Goal: Task Accomplishment & Management: Use online tool/utility

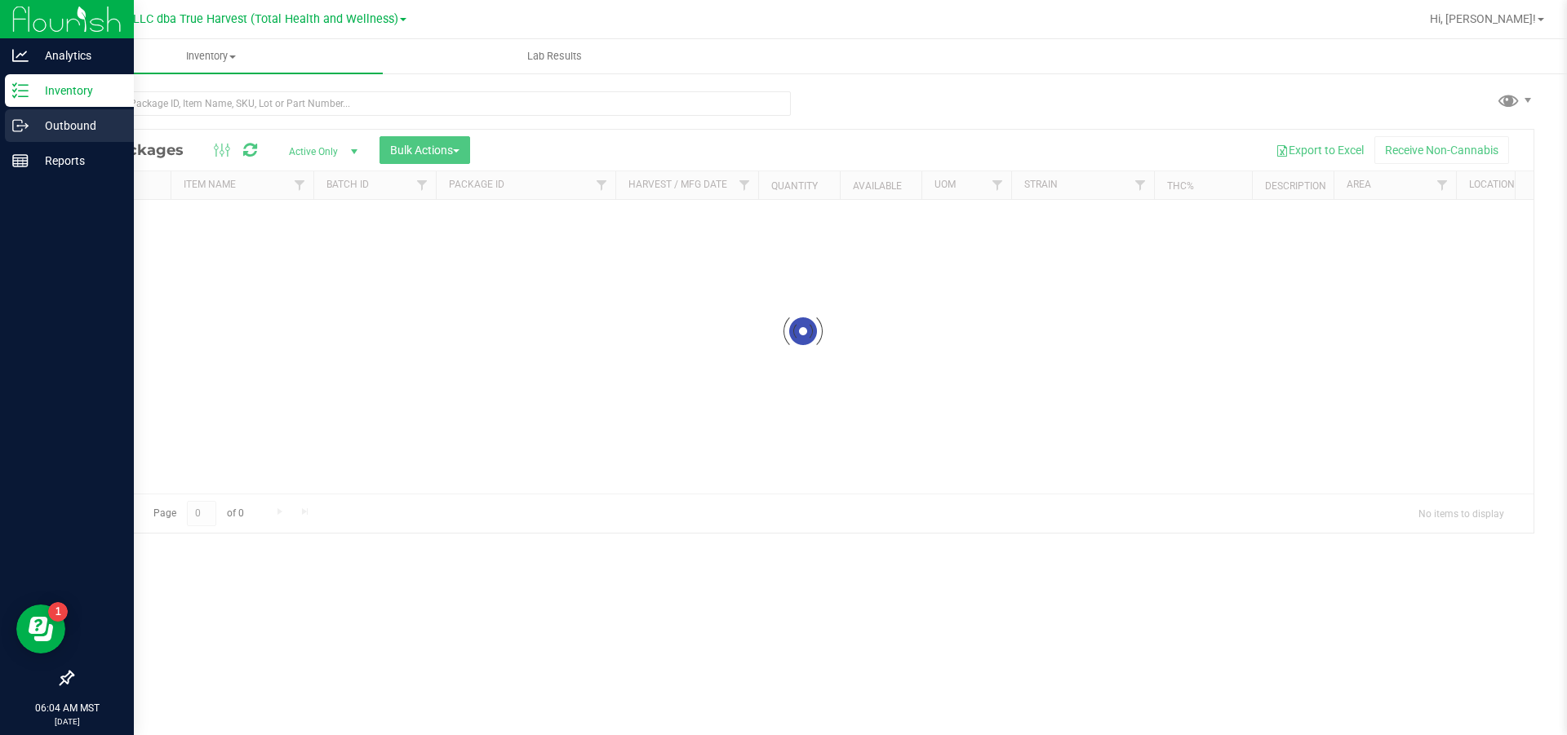
click at [29, 122] on p "Outbound" at bounding box center [78, 126] width 98 height 20
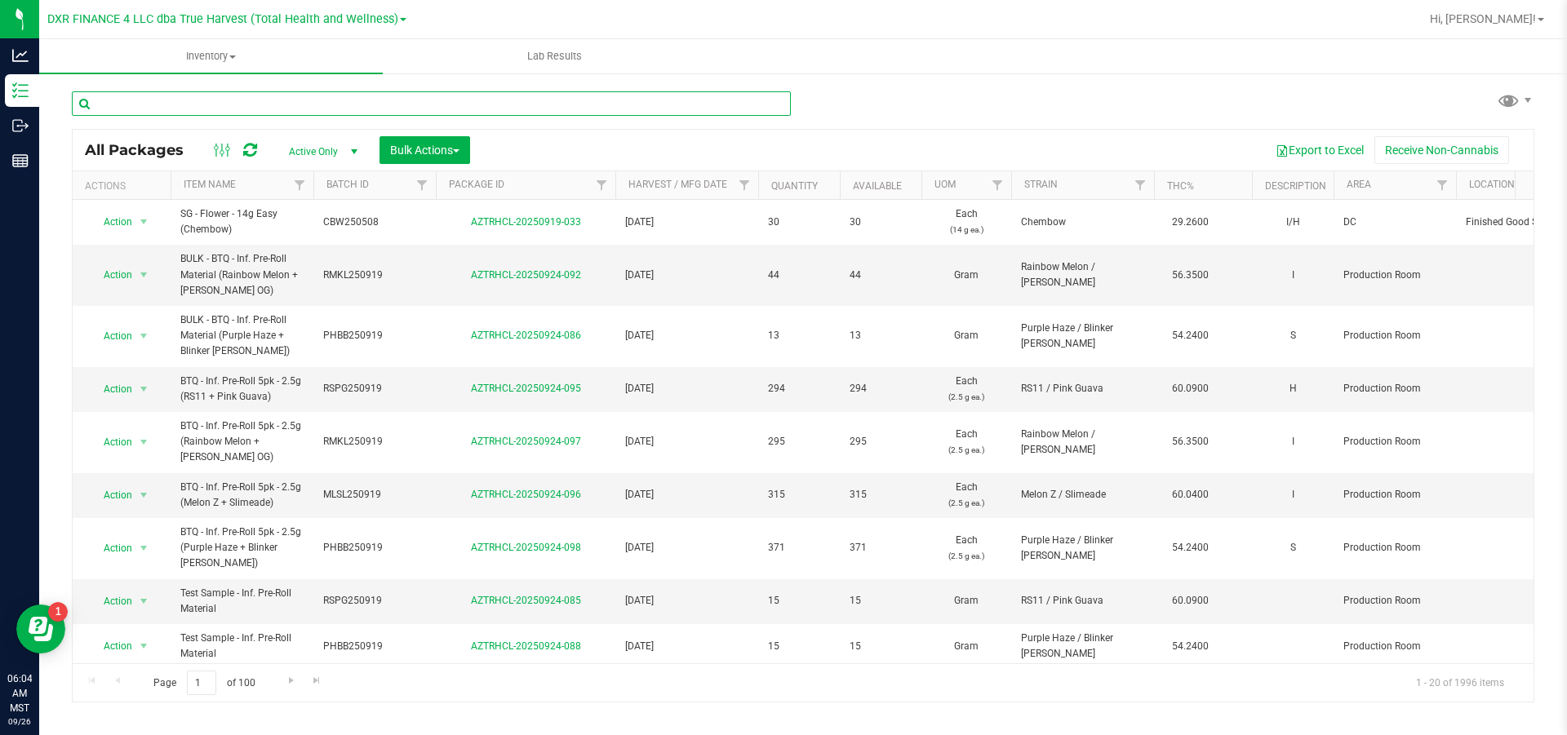
click at [275, 113] on input "text" at bounding box center [431, 103] width 719 height 24
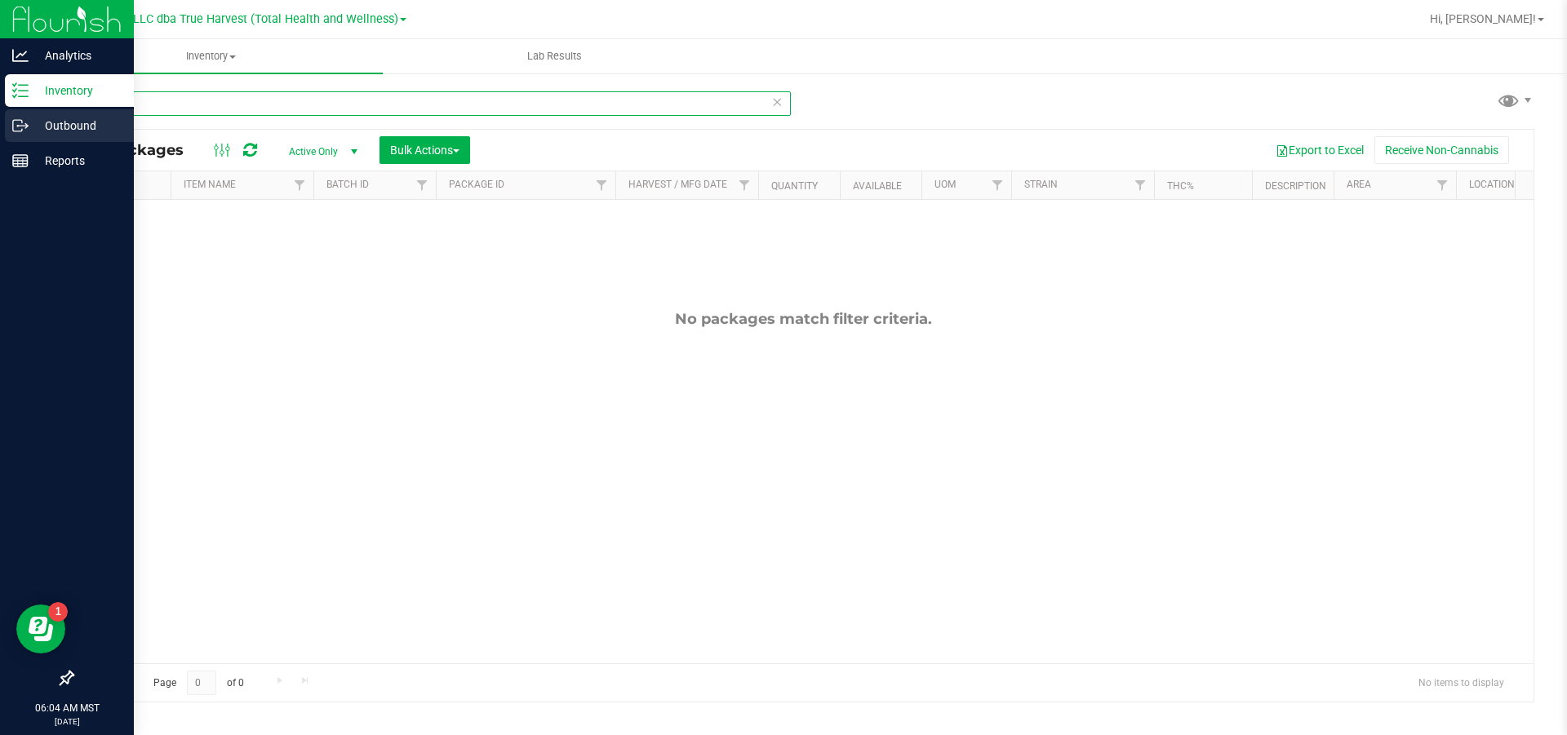
type input "2476"
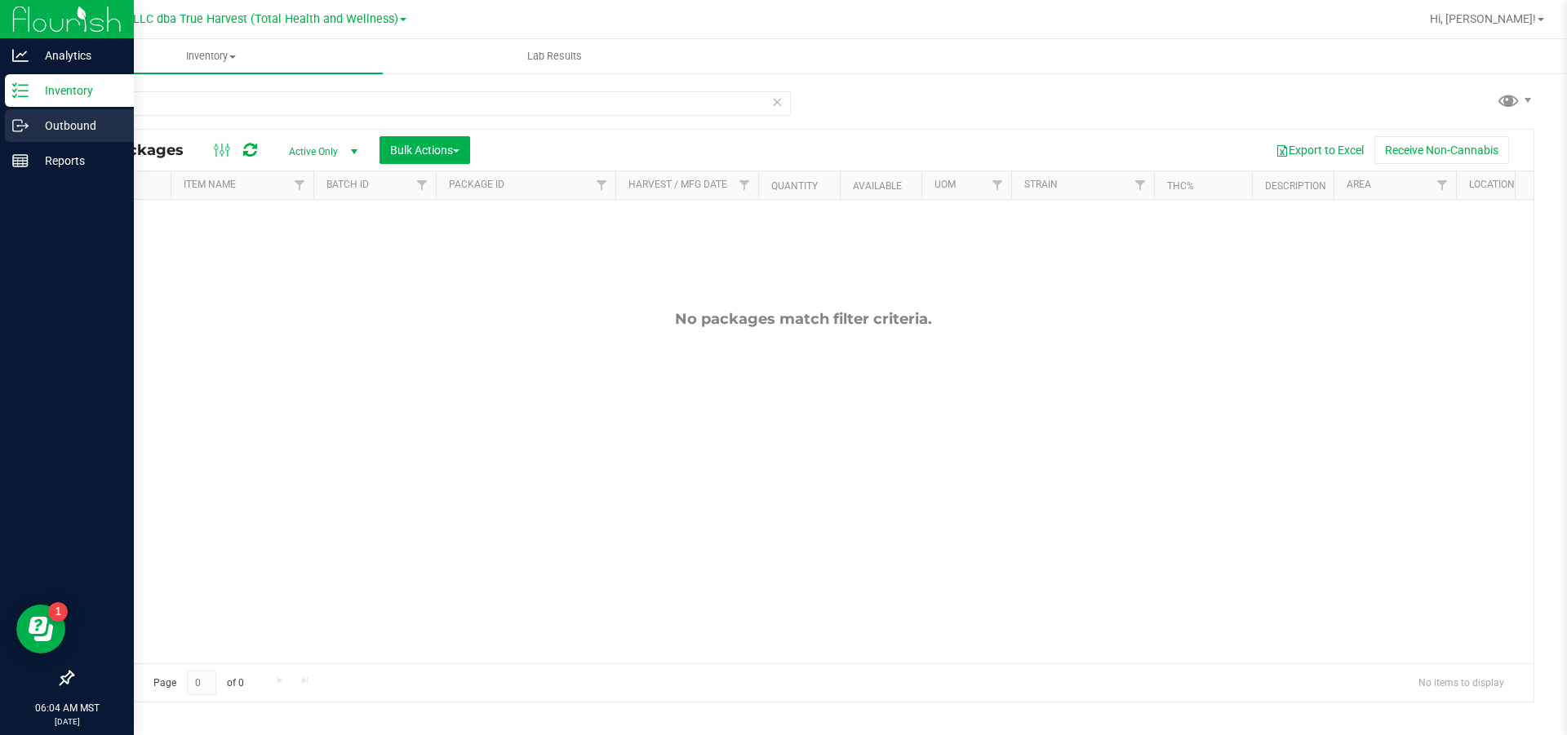
click at [10, 113] on div "Outbound" at bounding box center [69, 125] width 129 height 33
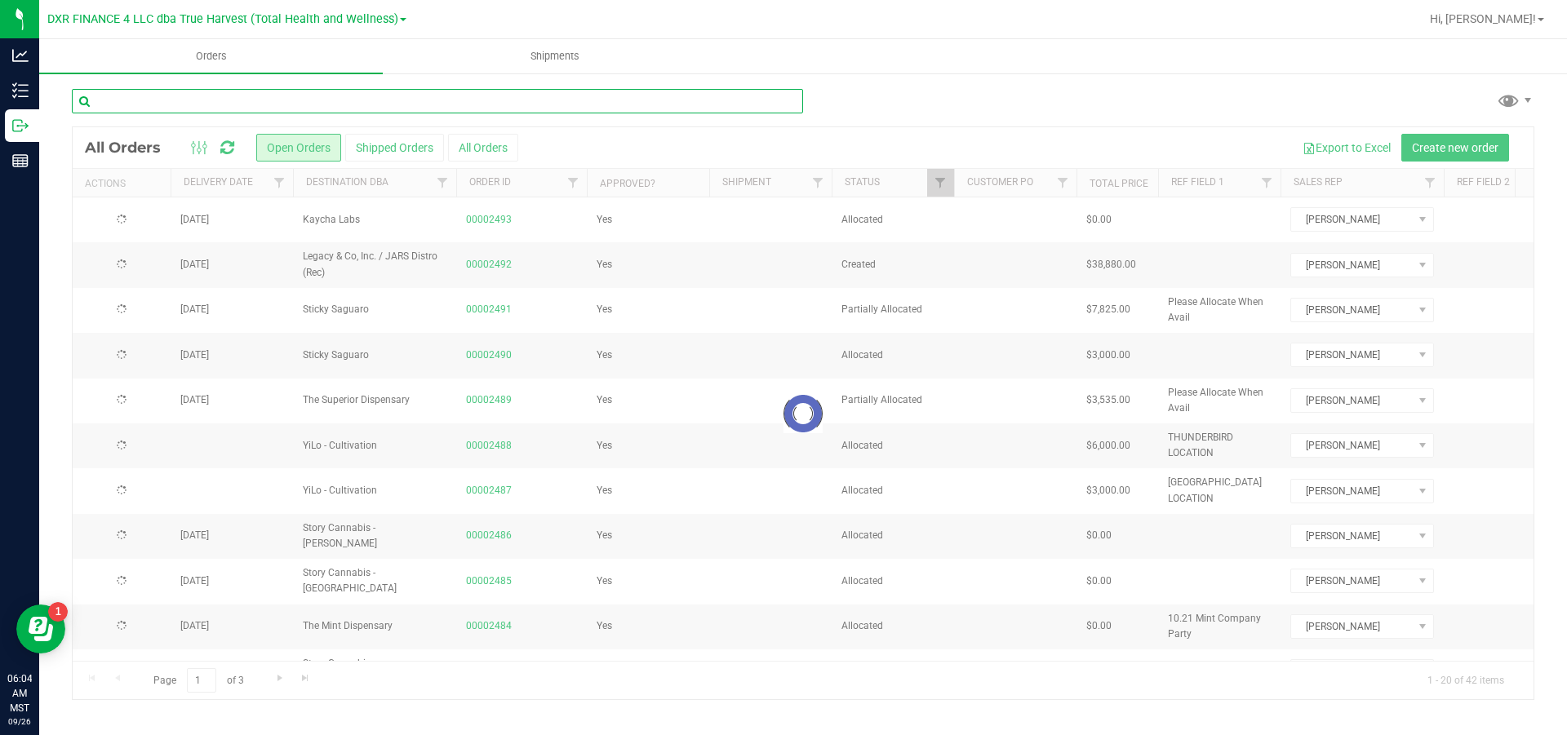
click at [254, 105] on input "text" at bounding box center [437, 101] width 731 height 24
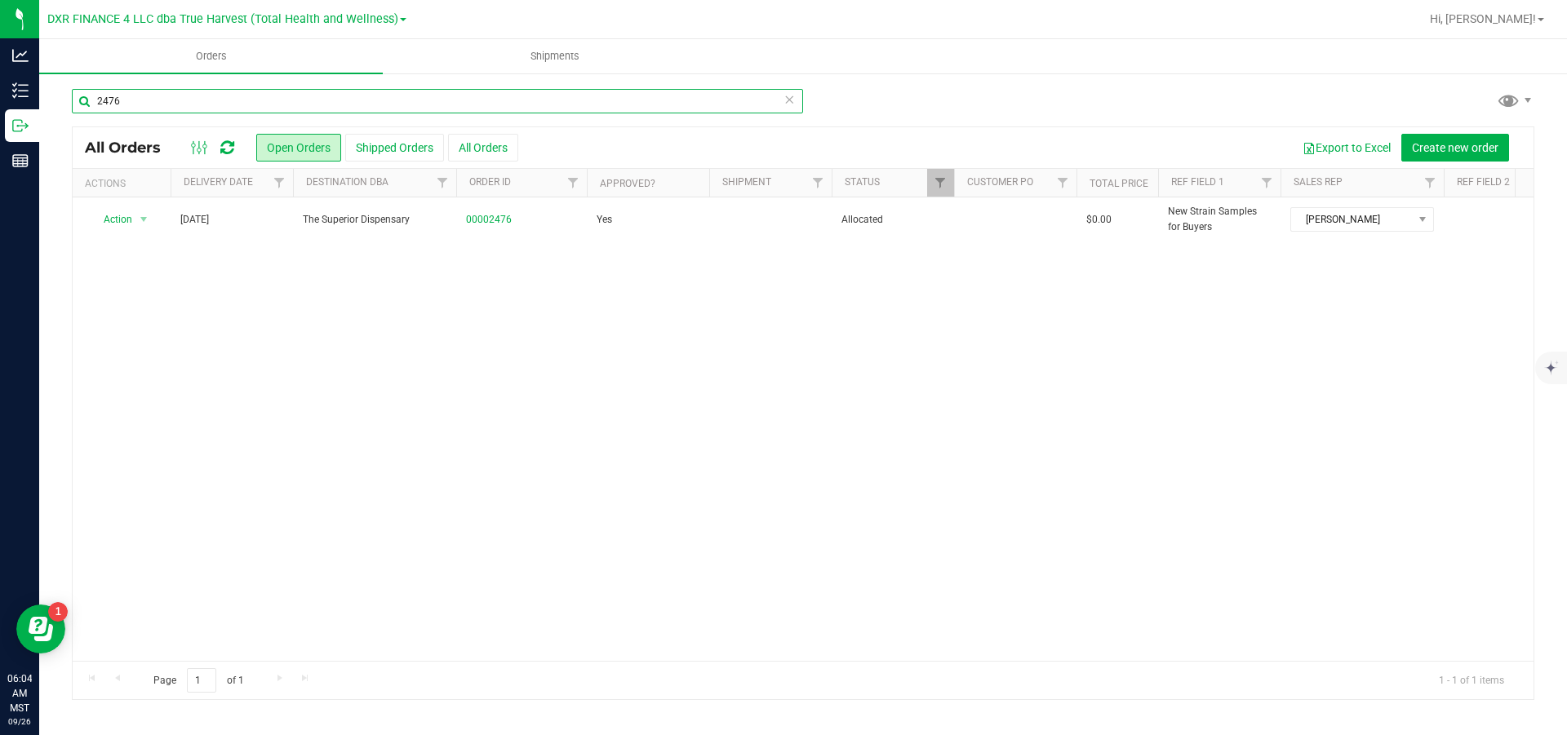
click at [238, 109] on input "2476" at bounding box center [437, 101] width 731 height 24
click at [140, 104] on input "2477" at bounding box center [437, 101] width 731 height 24
click at [144, 100] on input "2478" at bounding box center [437, 101] width 731 height 24
type input "2401"
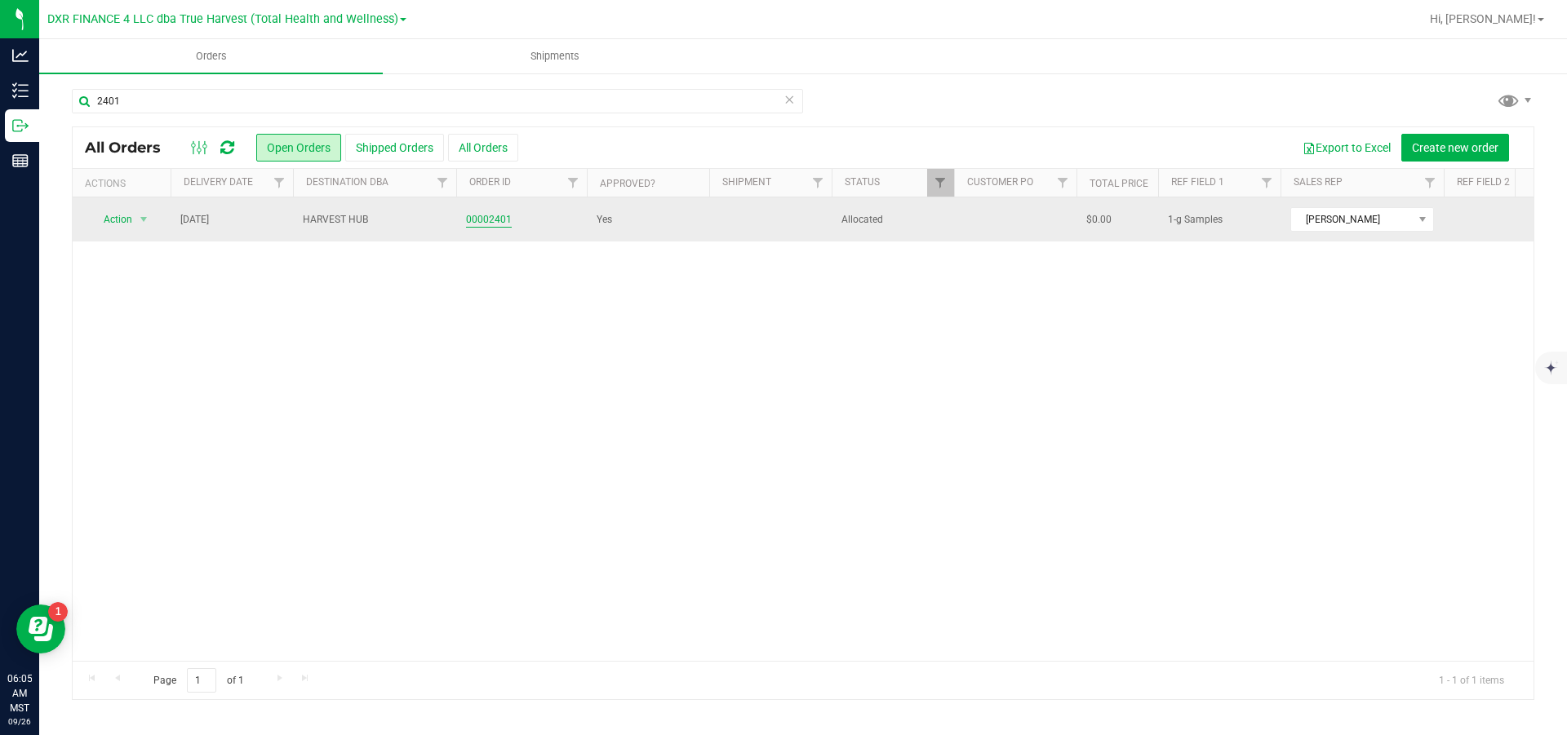
click at [493, 218] on link "00002401" at bounding box center [489, 220] width 46 height 16
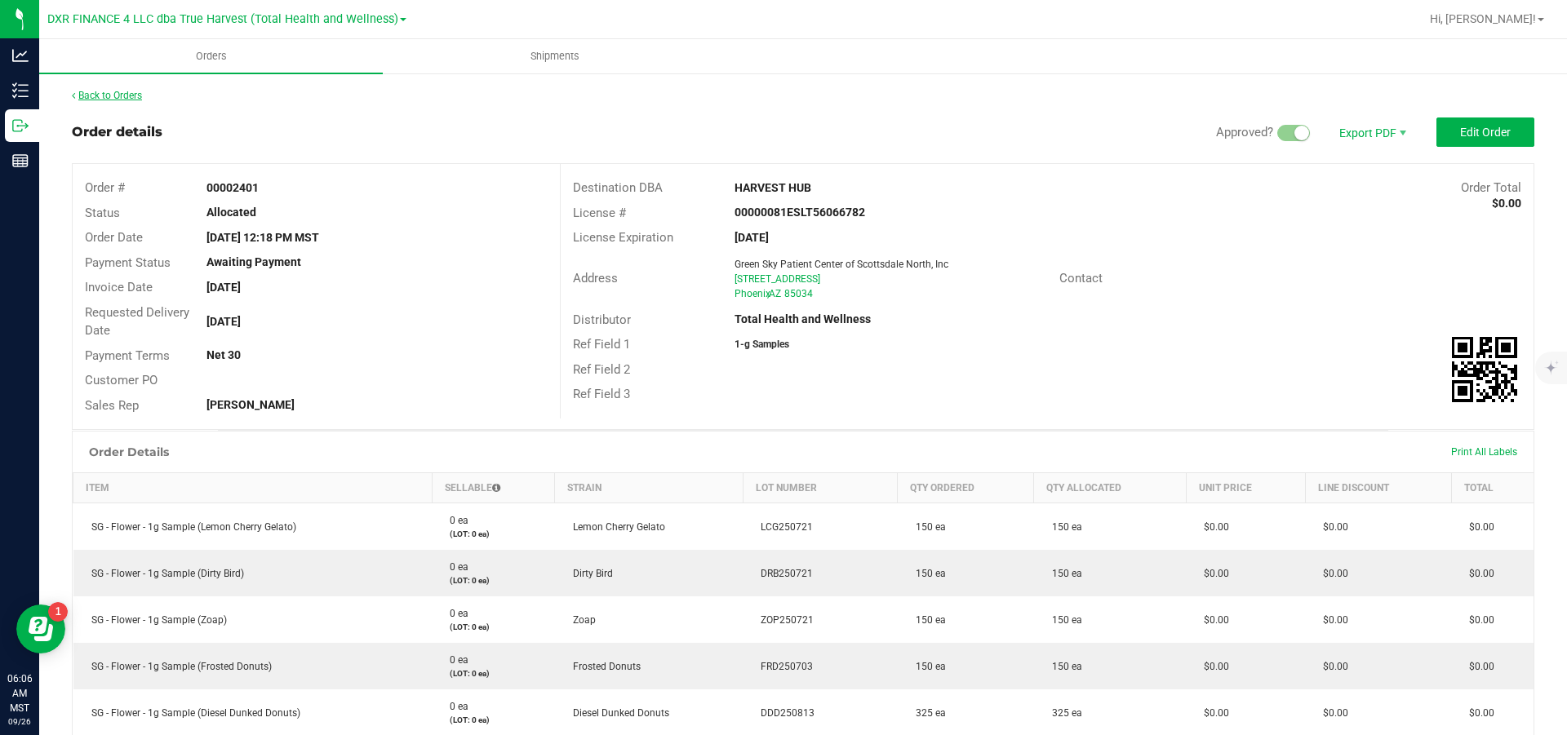
click at [131, 95] on link "Back to Orders" at bounding box center [107, 95] width 70 height 11
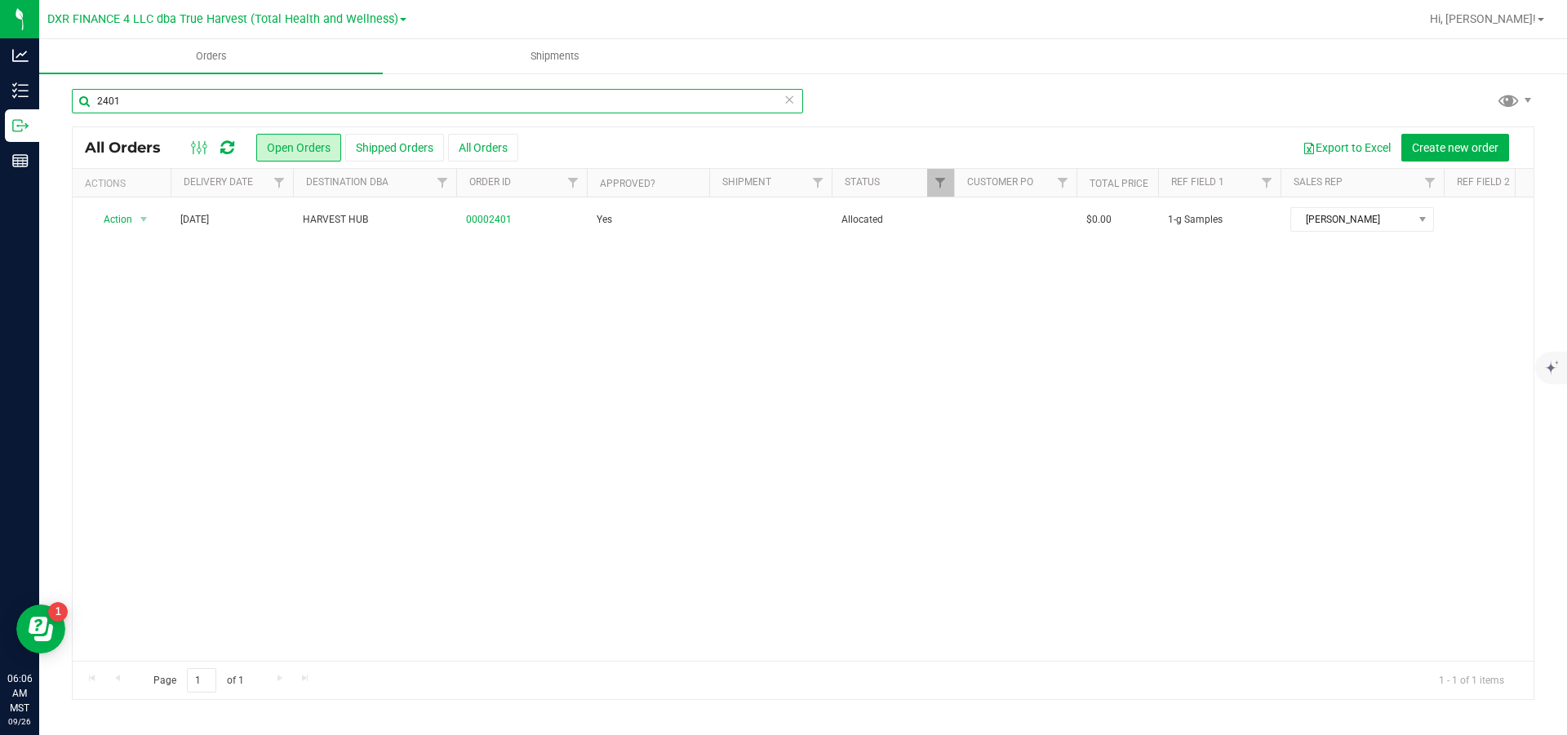
click at [151, 104] on input "2401" at bounding box center [437, 101] width 731 height 24
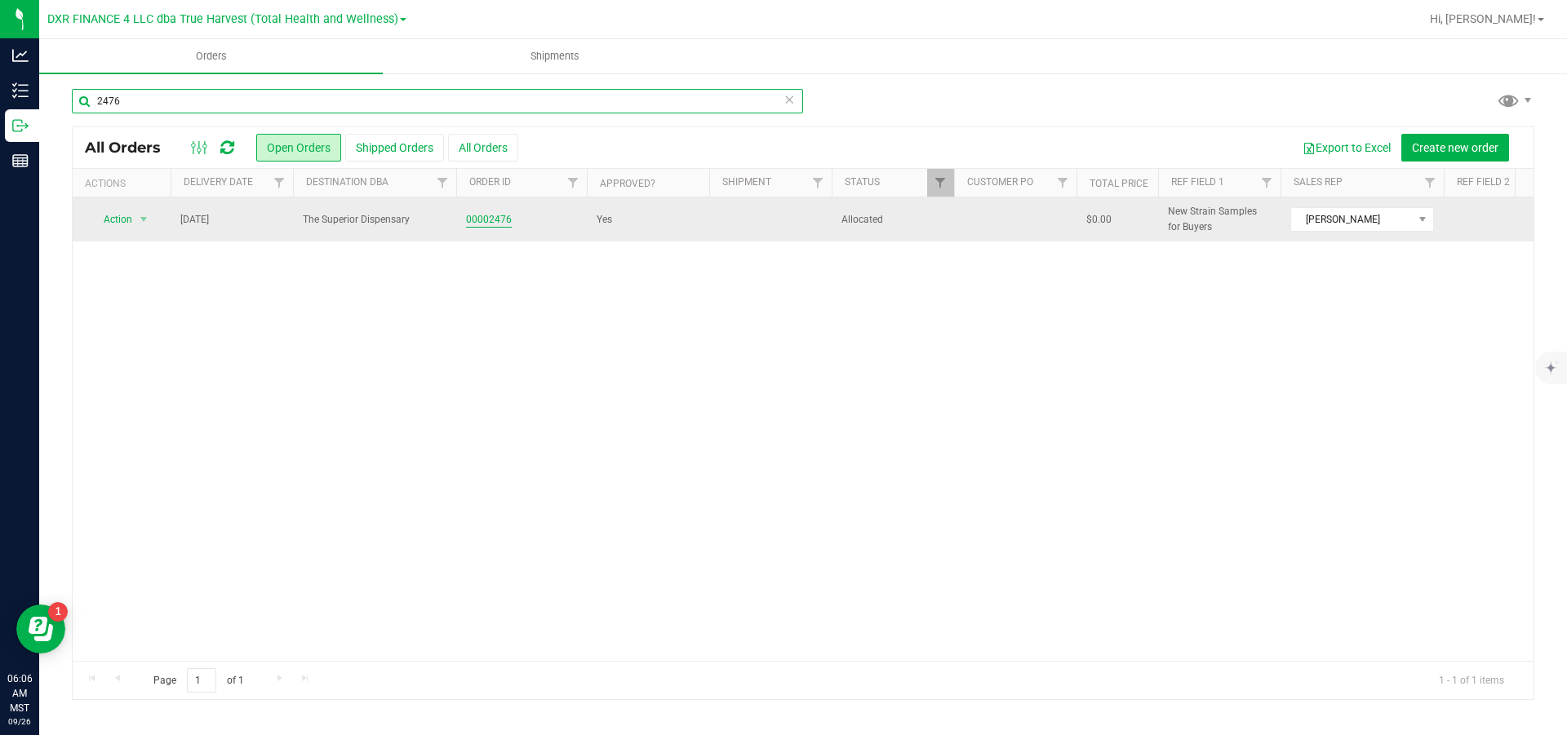
type input "2476"
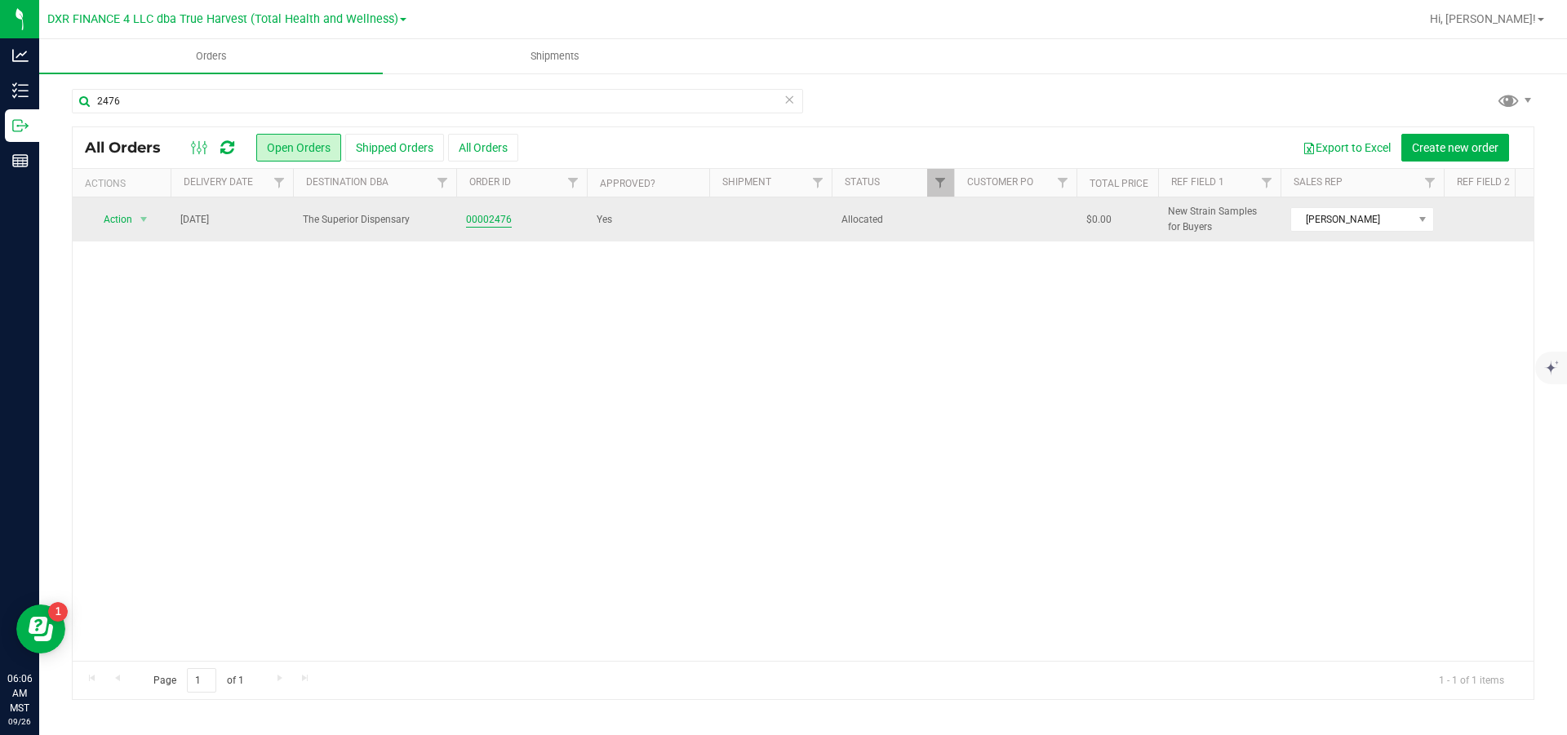
click at [496, 220] on link "00002476" at bounding box center [489, 220] width 46 height 16
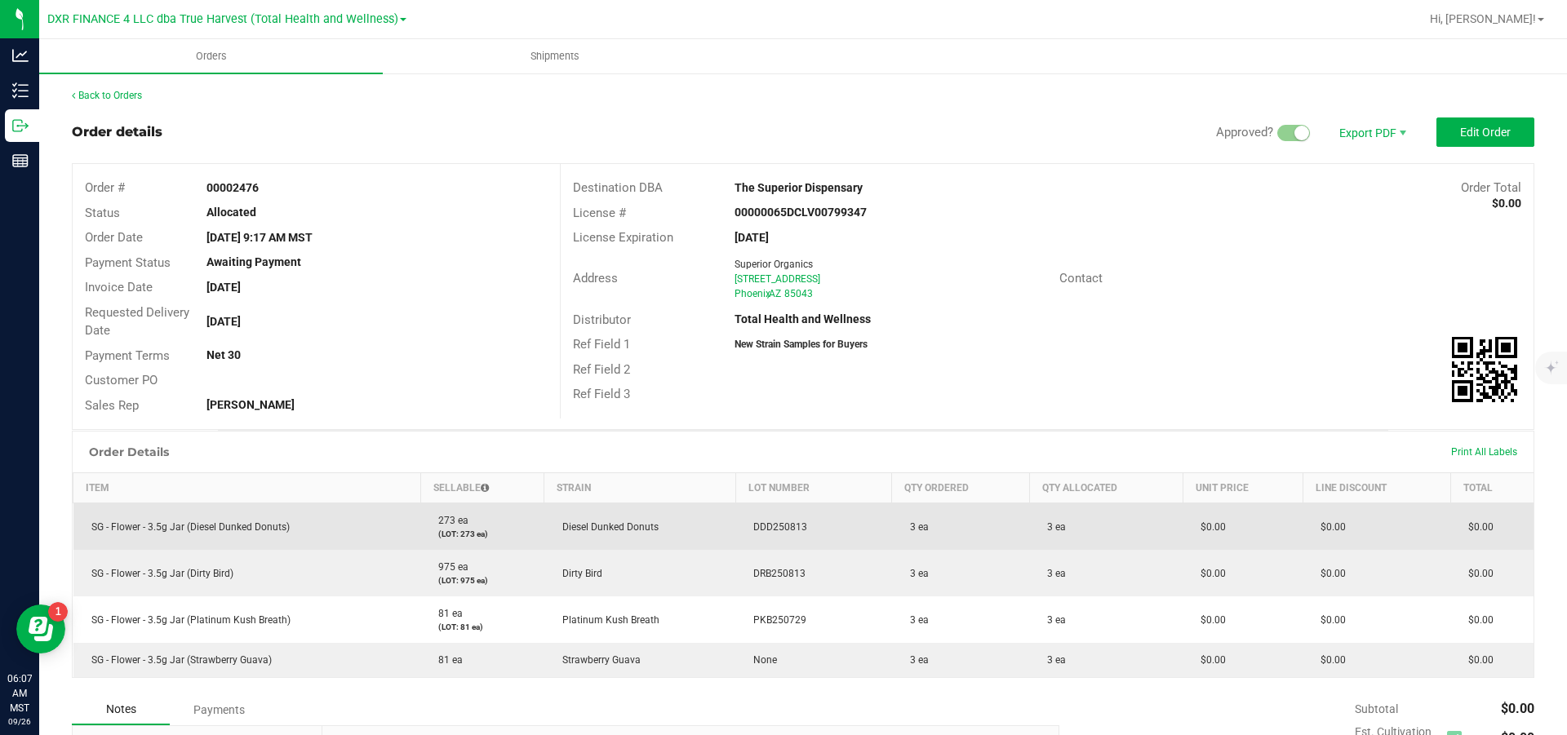
drag, startPoint x: 329, startPoint y: 537, endPoint x: 91, endPoint y: 547, distance: 238.5
click at [91, 547] on td "SG - Flower - 3.5g Jar (Diesel Dunked Donuts)" at bounding box center [247, 527] width 348 height 47
copy span "SG - Flower - 3.5g Jar (Diesel Dunked Donuts)"
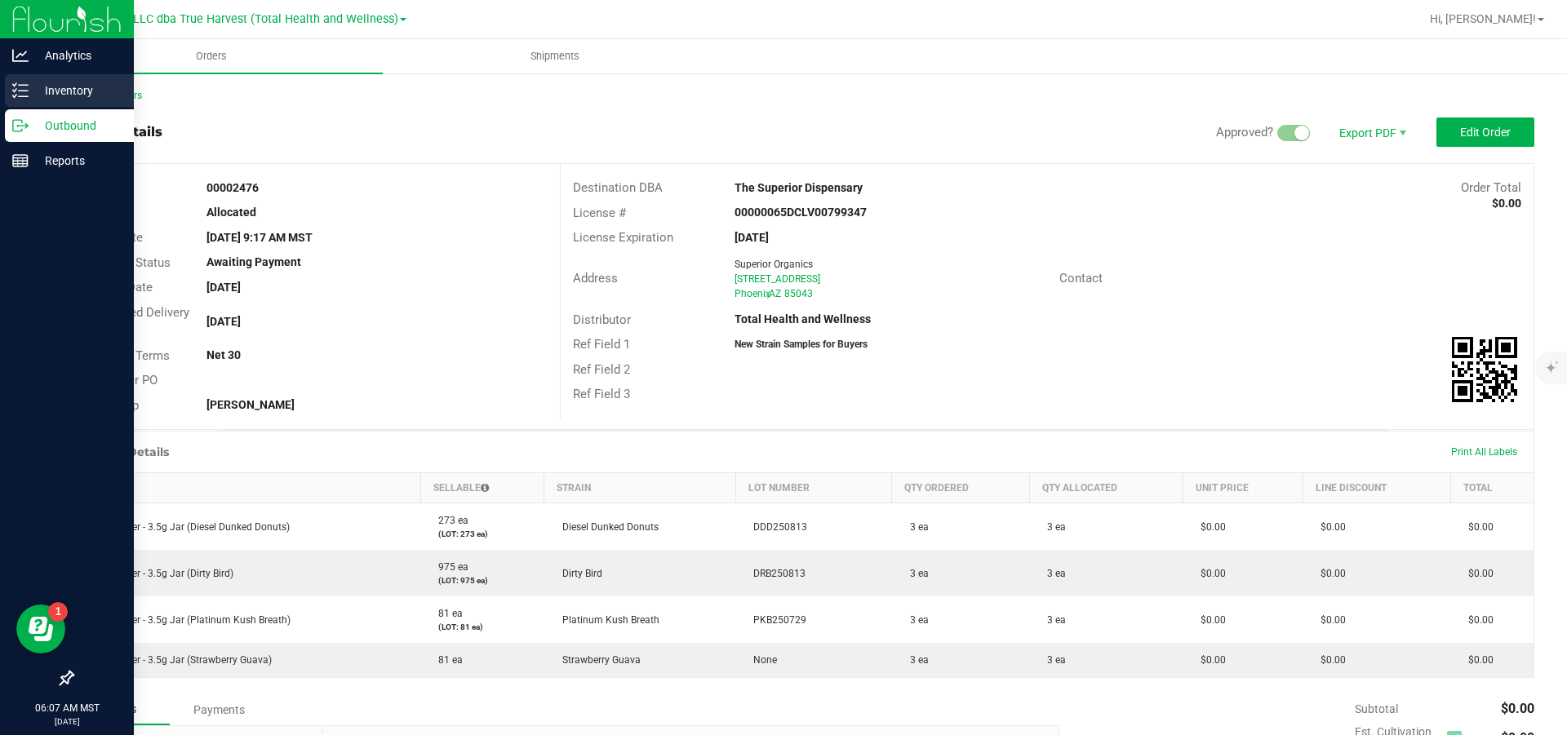
click at [20, 91] on icon at bounding box center [20, 90] width 16 height 16
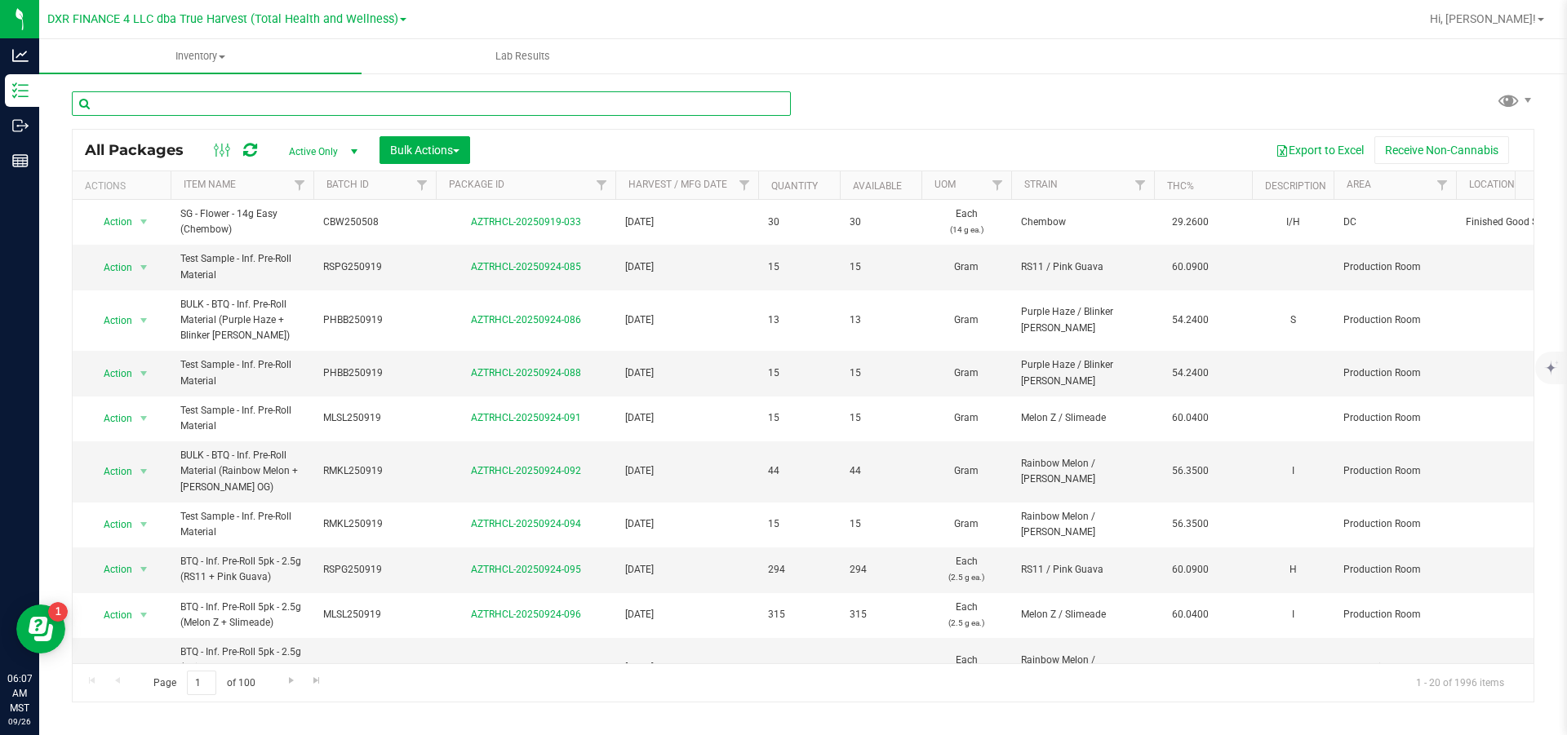
click at [299, 108] on input "text" at bounding box center [431, 103] width 719 height 24
paste input "SG - Flower - 3.5g Jar (Diesel Dunked Donuts)"
type input "SG - Flower - 3.5g Jar (Diesel Dunked Donuts)"
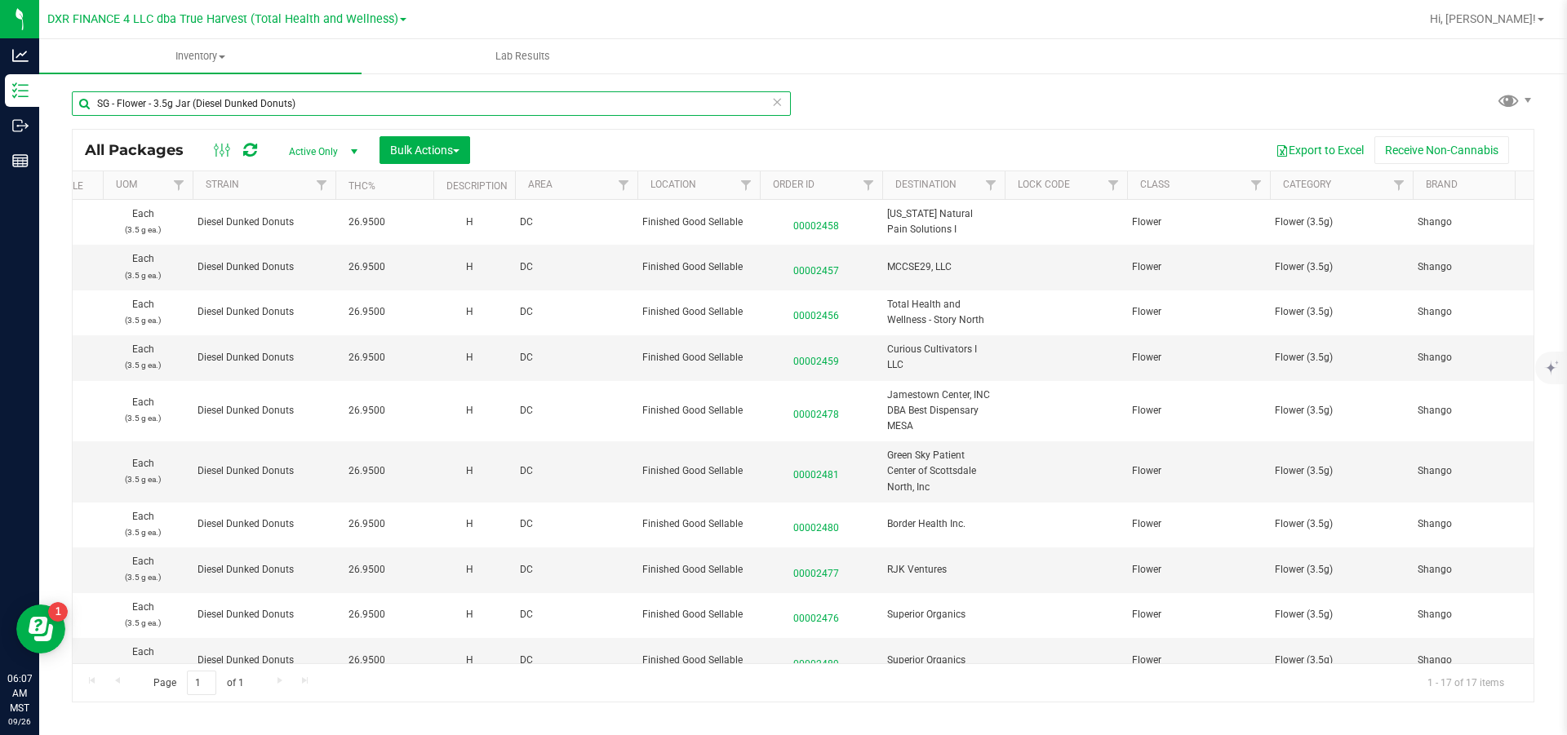
scroll to position [0, 823]
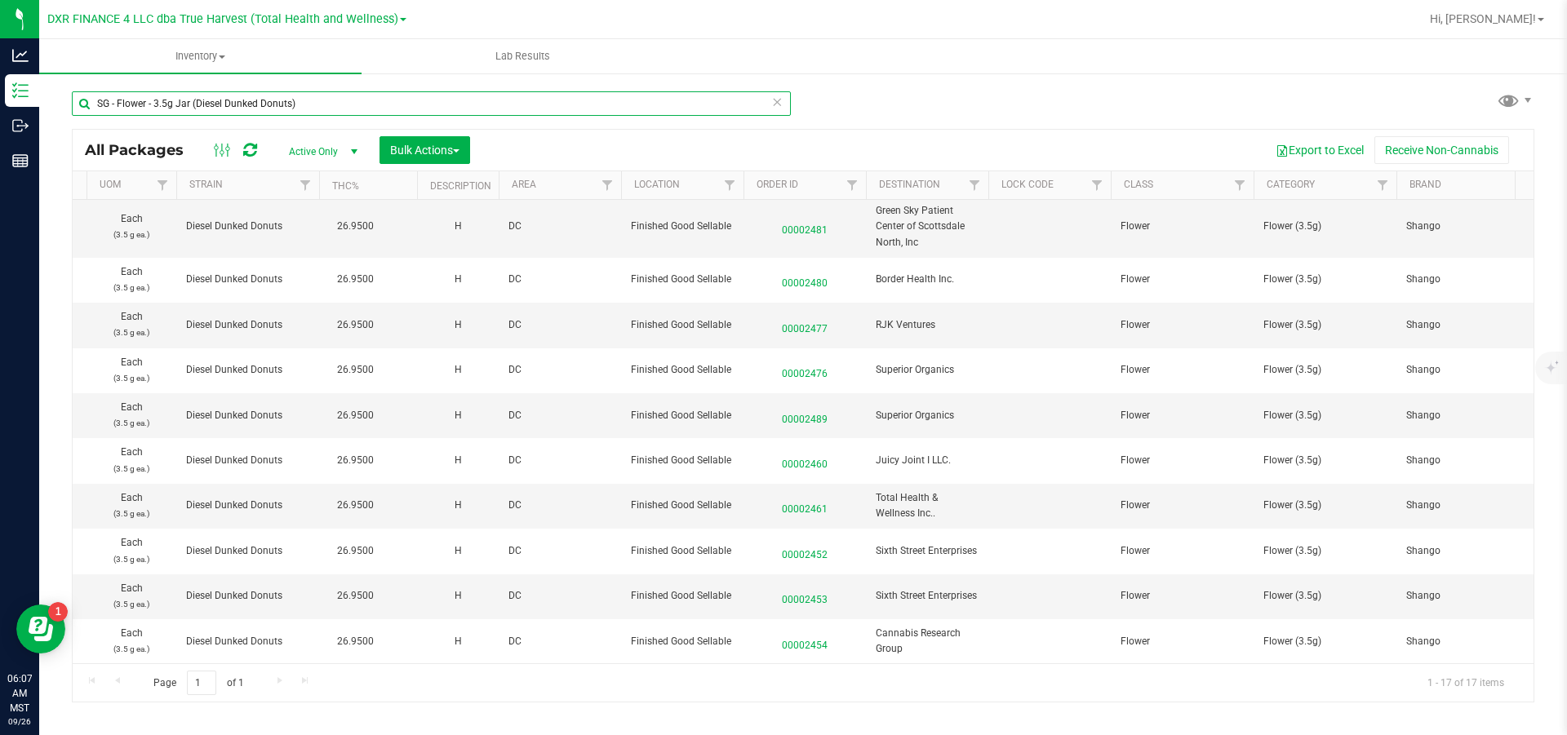
drag, startPoint x: 391, startPoint y: 102, endPoint x: -60, endPoint y: 318, distance: 499.7
click at [0, 318] on html "Analytics Inventory Outbound Reports 06:07 AM MST [DATE] 09/26 DXR FINANCE 4 LL…" at bounding box center [783, 367] width 1567 height 735
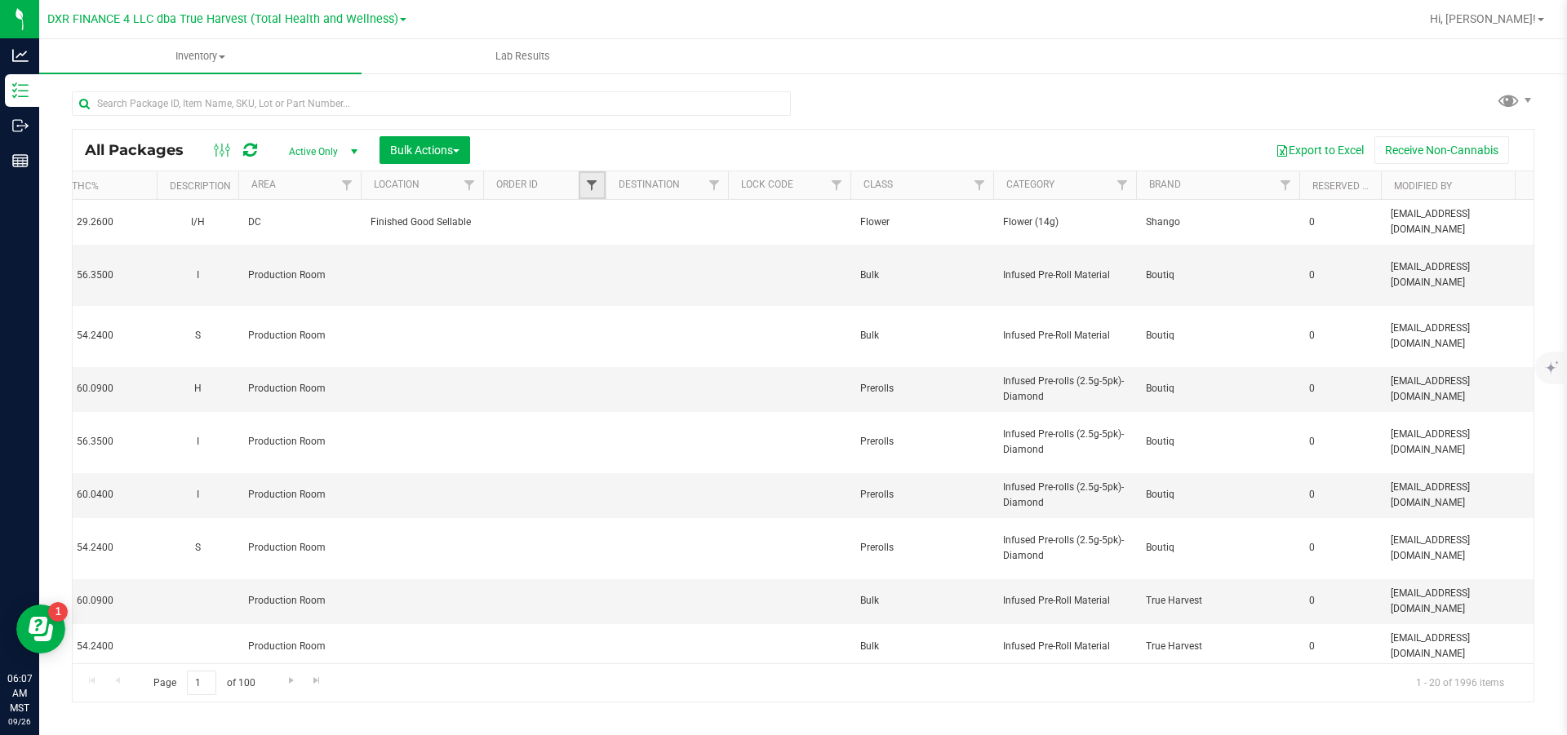
click at [591, 192] on span "Filter" at bounding box center [591, 185] width 13 height 13
type input "2476"
click at [654, 339] on button "Filter" at bounding box center [628, 335] width 77 height 36
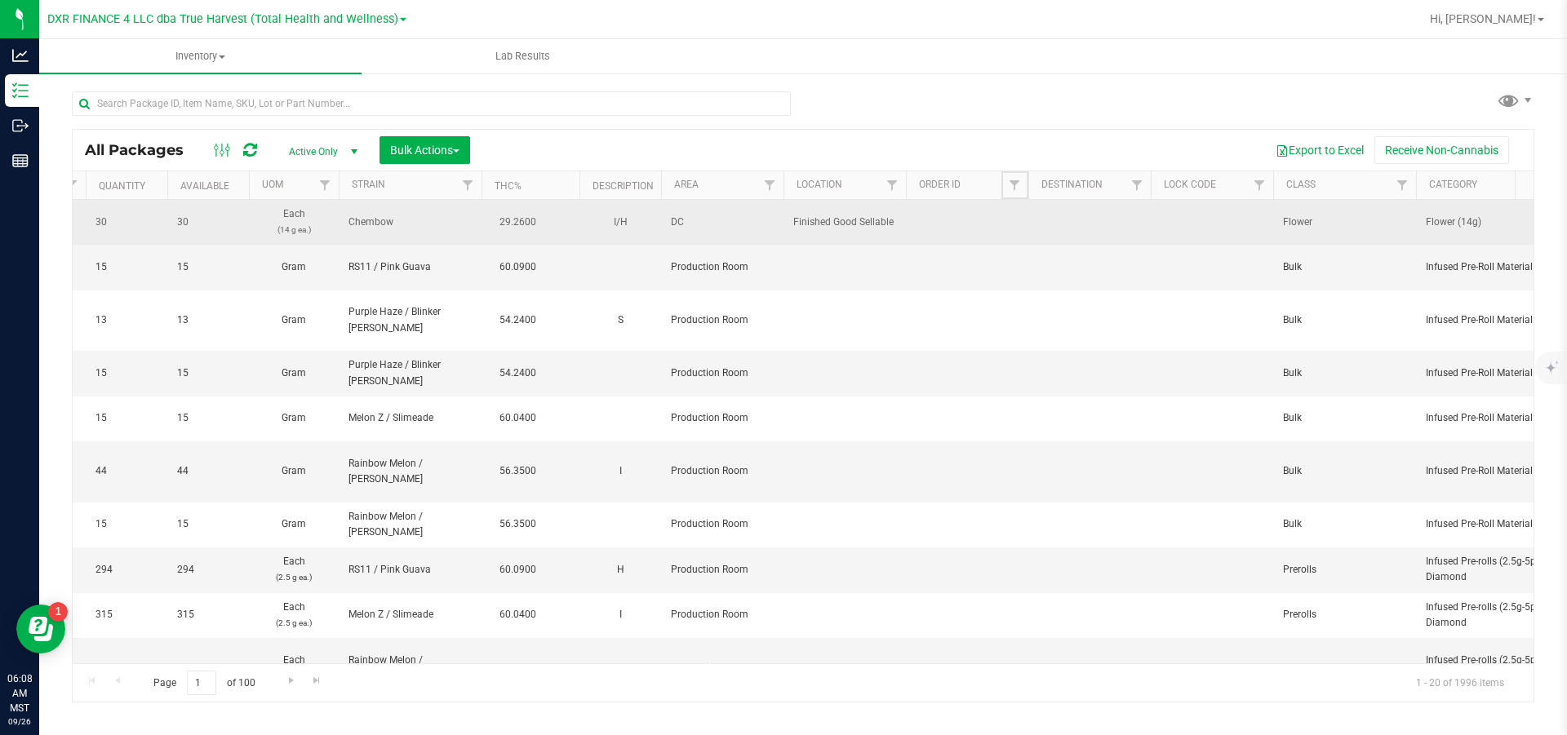
drag, startPoint x: 1009, startPoint y: 186, endPoint x: 992, endPoint y: 246, distance: 62.0
click at [1009, 186] on span "Filter" at bounding box center [1014, 185] width 13 height 13
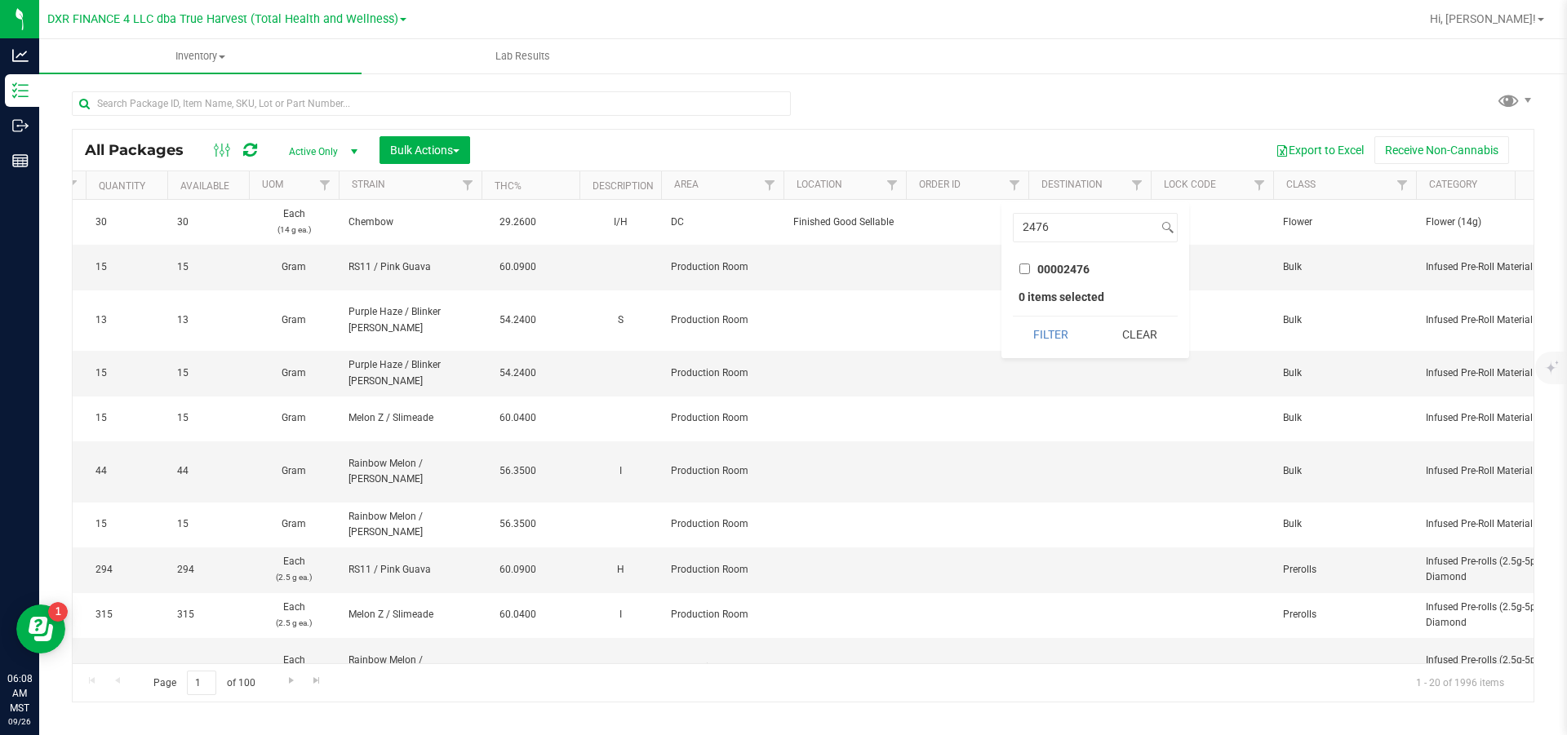
click at [1023, 268] on input "00002476" at bounding box center [1024, 269] width 11 height 11
checkbox input "true"
click at [1044, 334] on button "Filter" at bounding box center [1051, 335] width 77 height 36
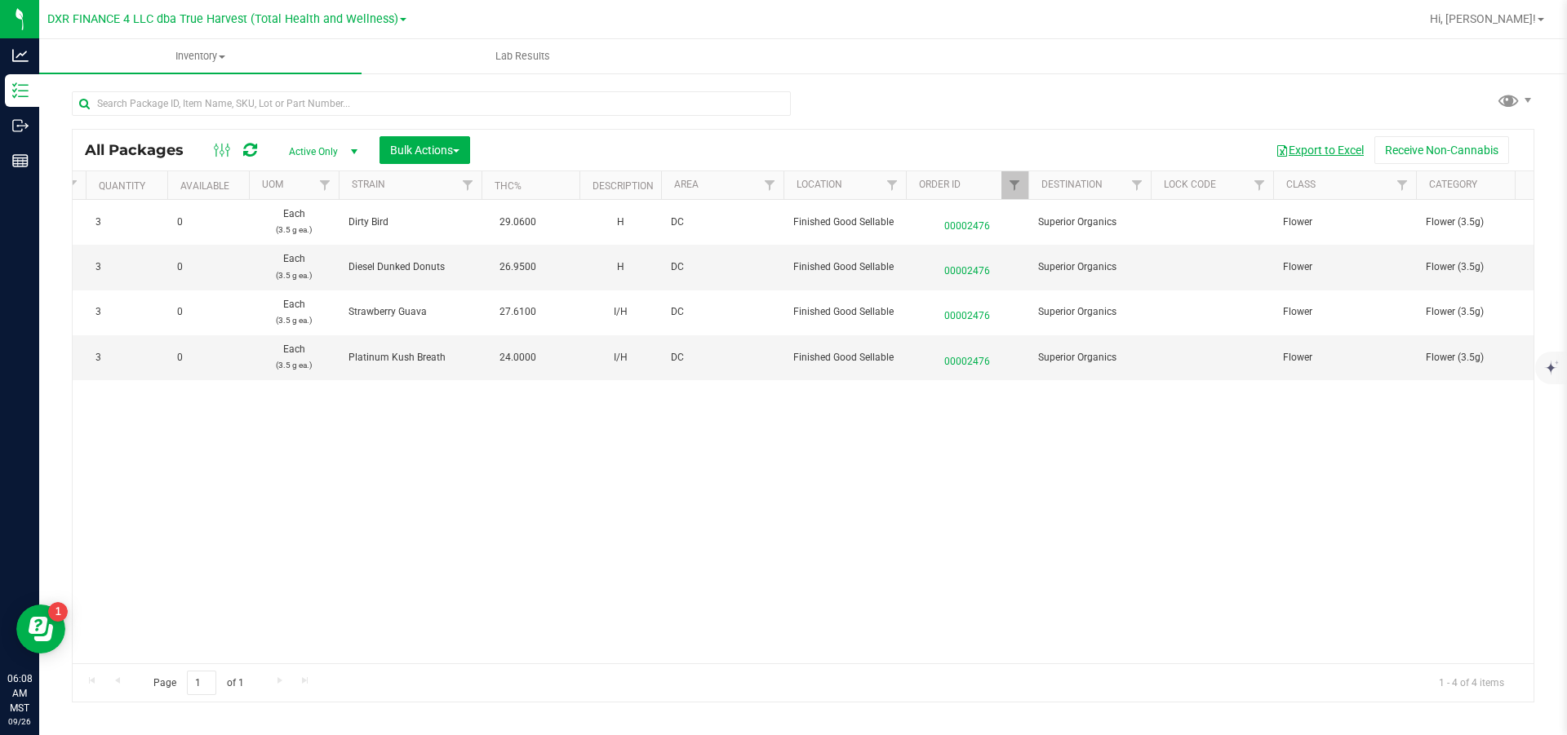
click at [1340, 153] on button "Export to Excel" at bounding box center [1319, 150] width 109 height 28
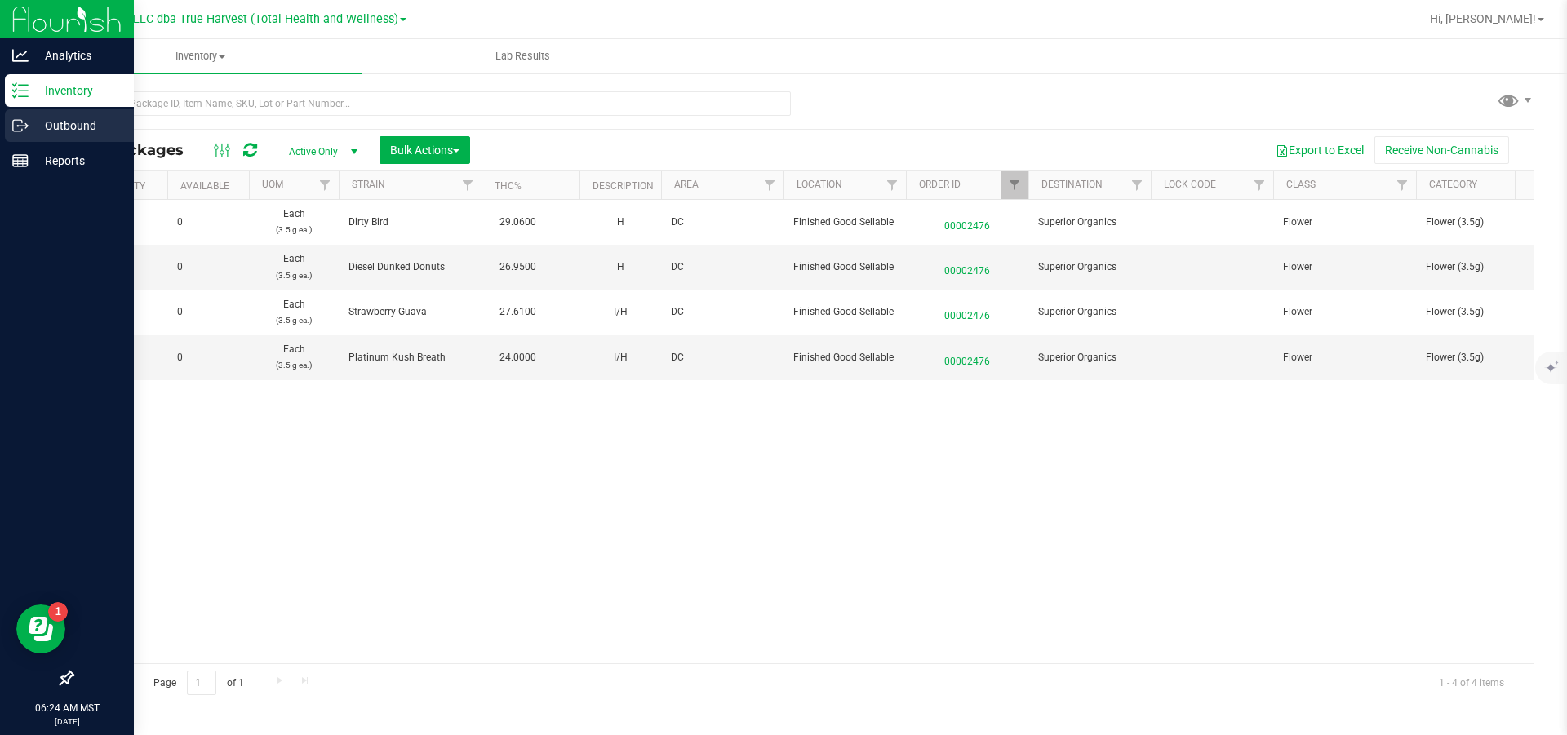
click at [17, 132] on icon at bounding box center [20, 126] width 16 height 16
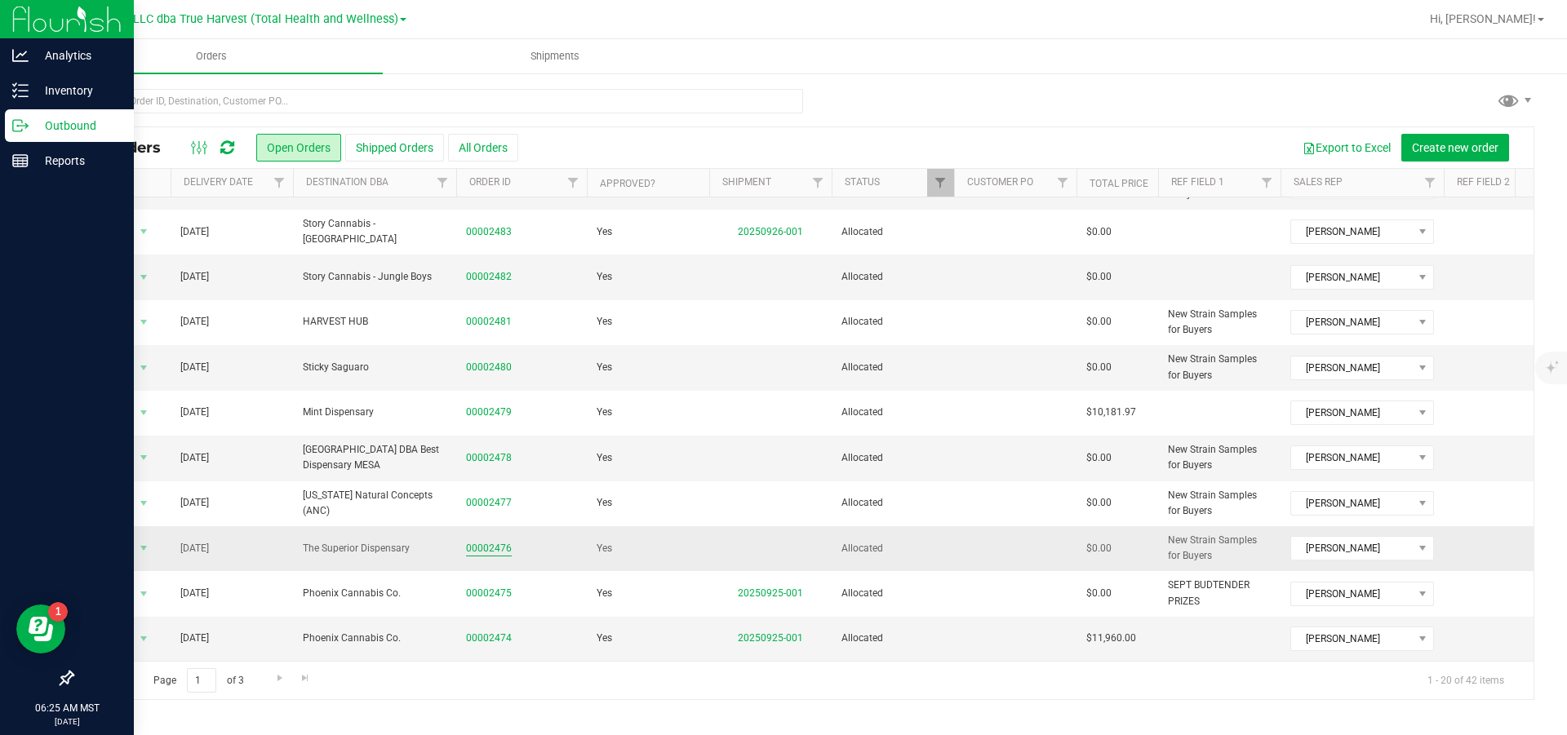
scroll to position [490, 0]
click at [145, 542] on span "select" at bounding box center [143, 548] width 13 height 13
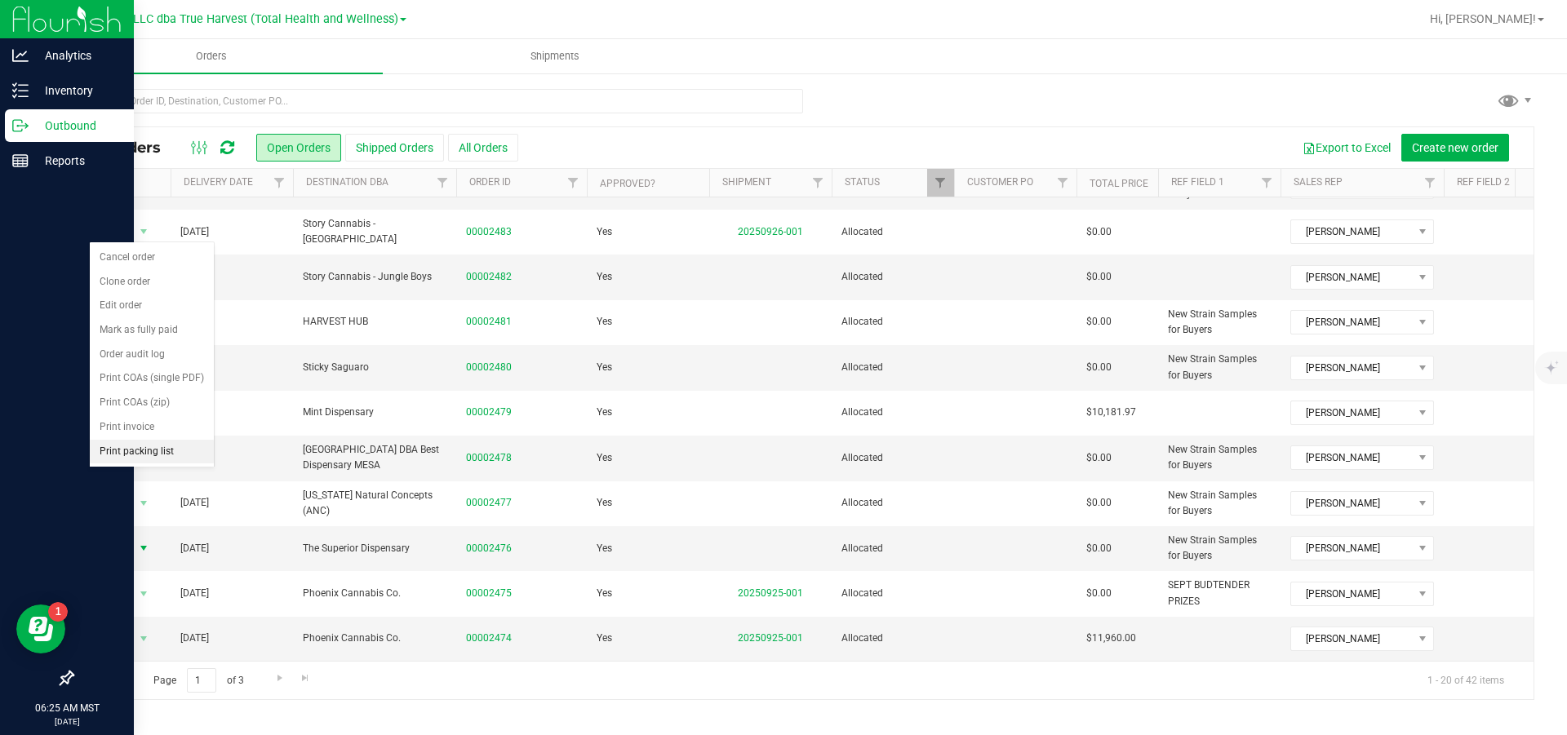
click at [145, 464] on li "Print packing list" at bounding box center [152, 452] width 124 height 24
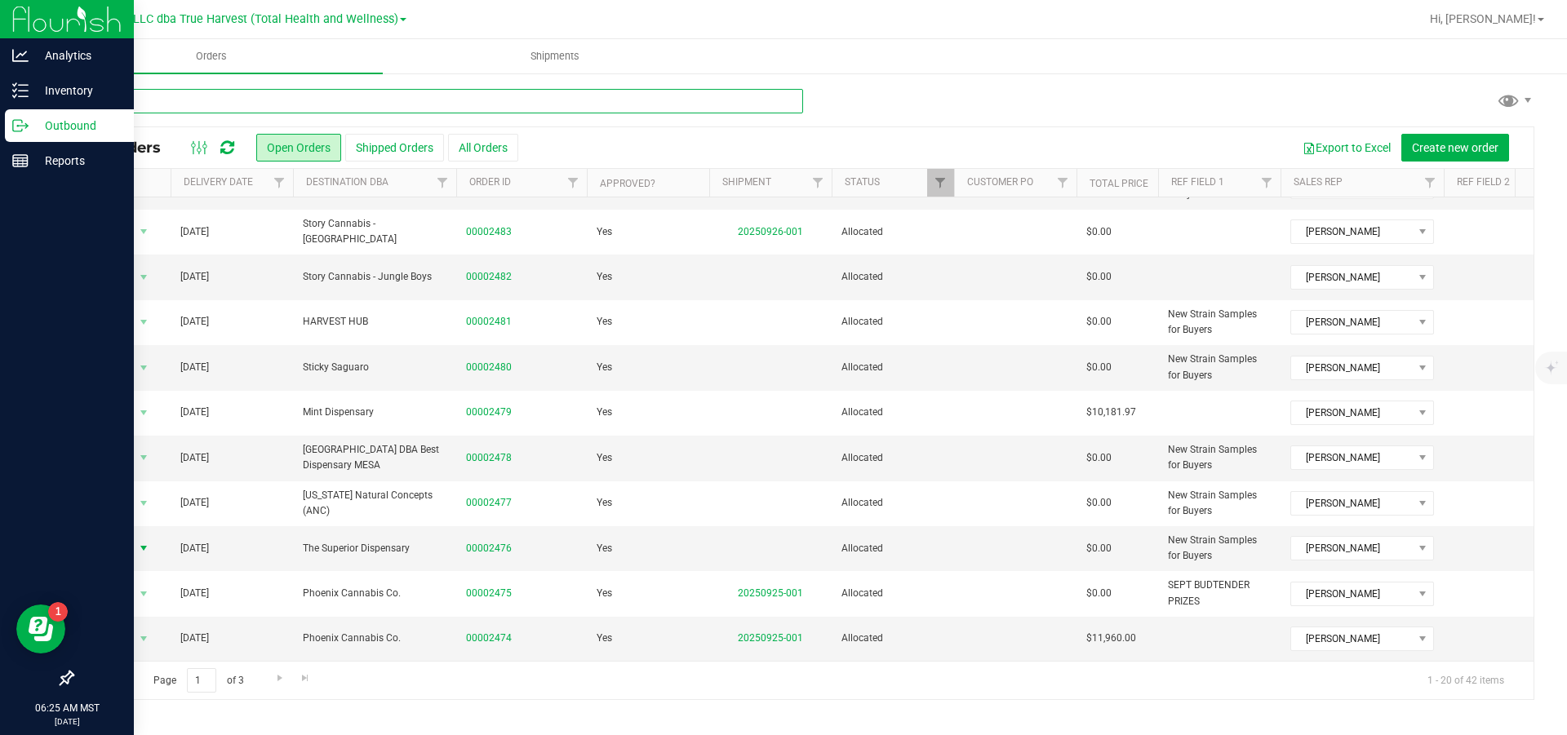
click at [300, 100] on input "text" at bounding box center [437, 101] width 731 height 24
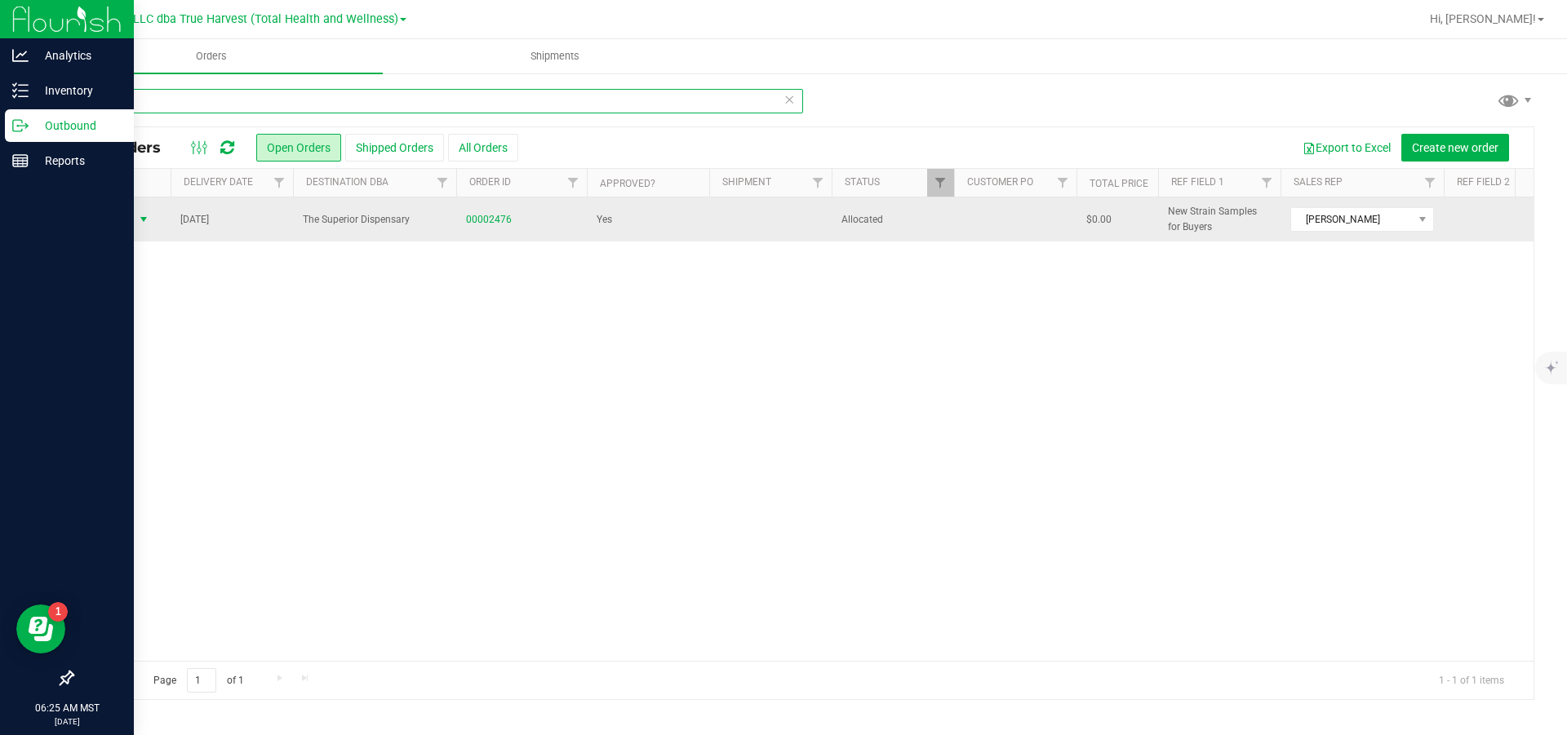
type input "2476"
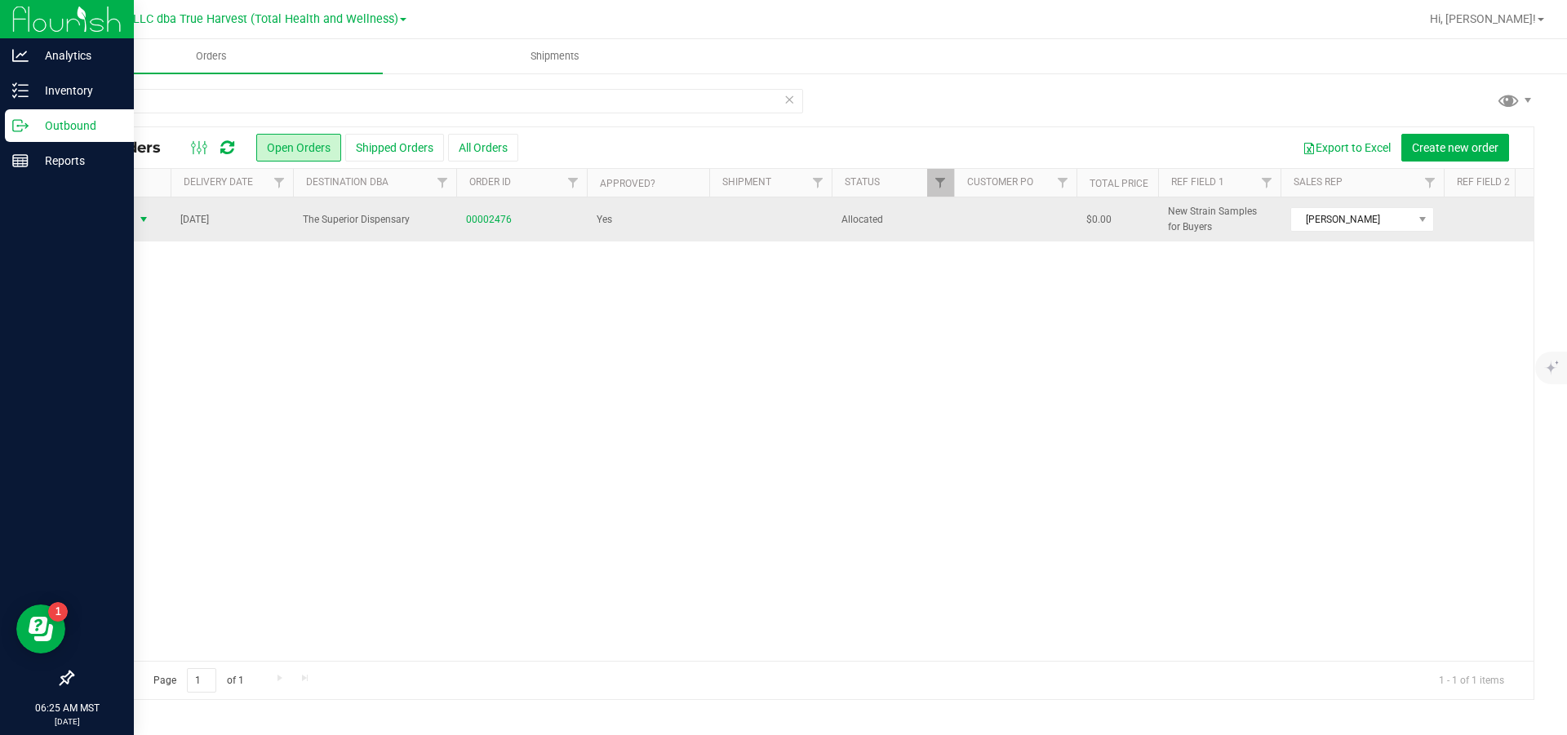
click at [140, 220] on span "select" at bounding box center [143, 219] width 13 height 13
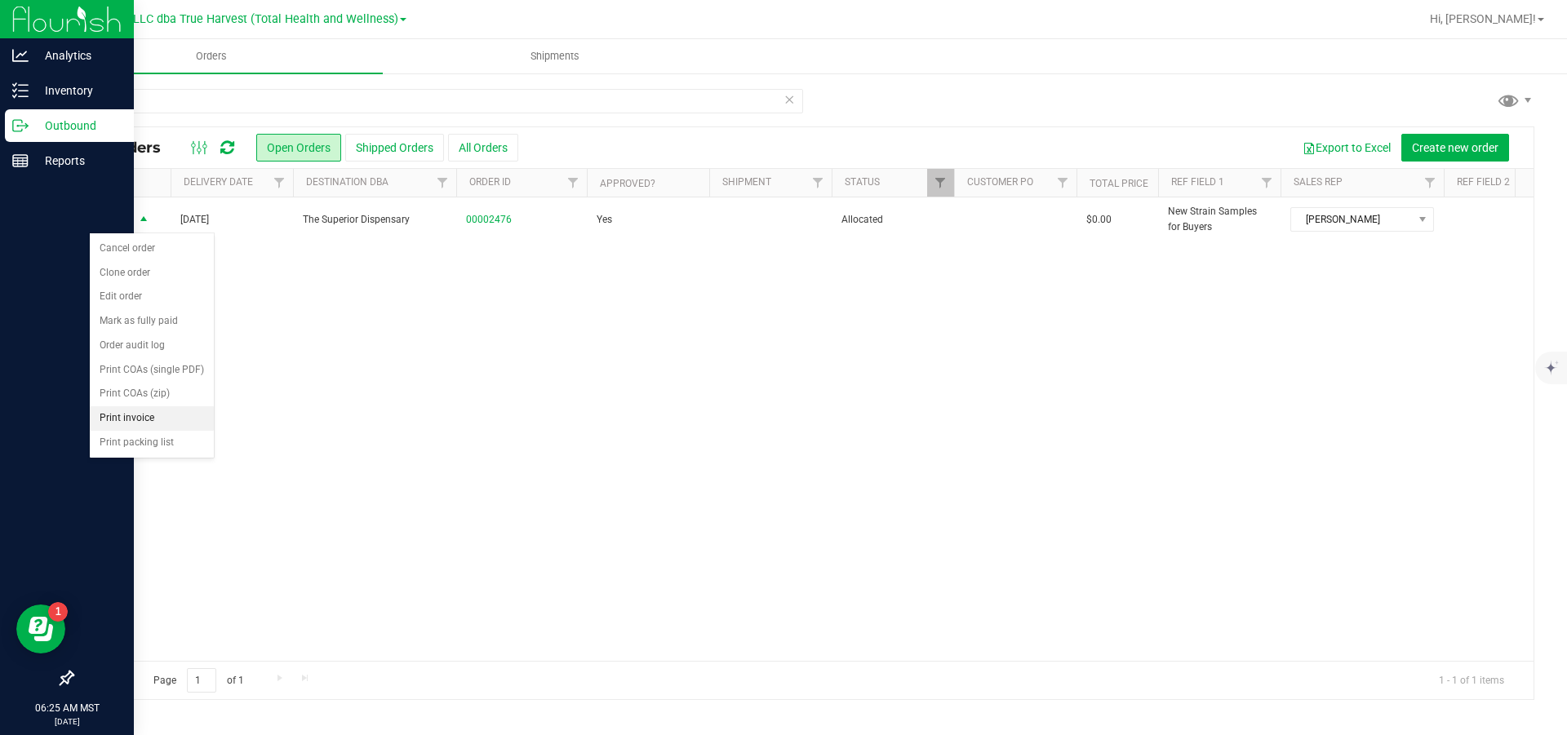
click at [121, 431] on li "Print invoice" at bounding box center [152, 418] width 124 height 24
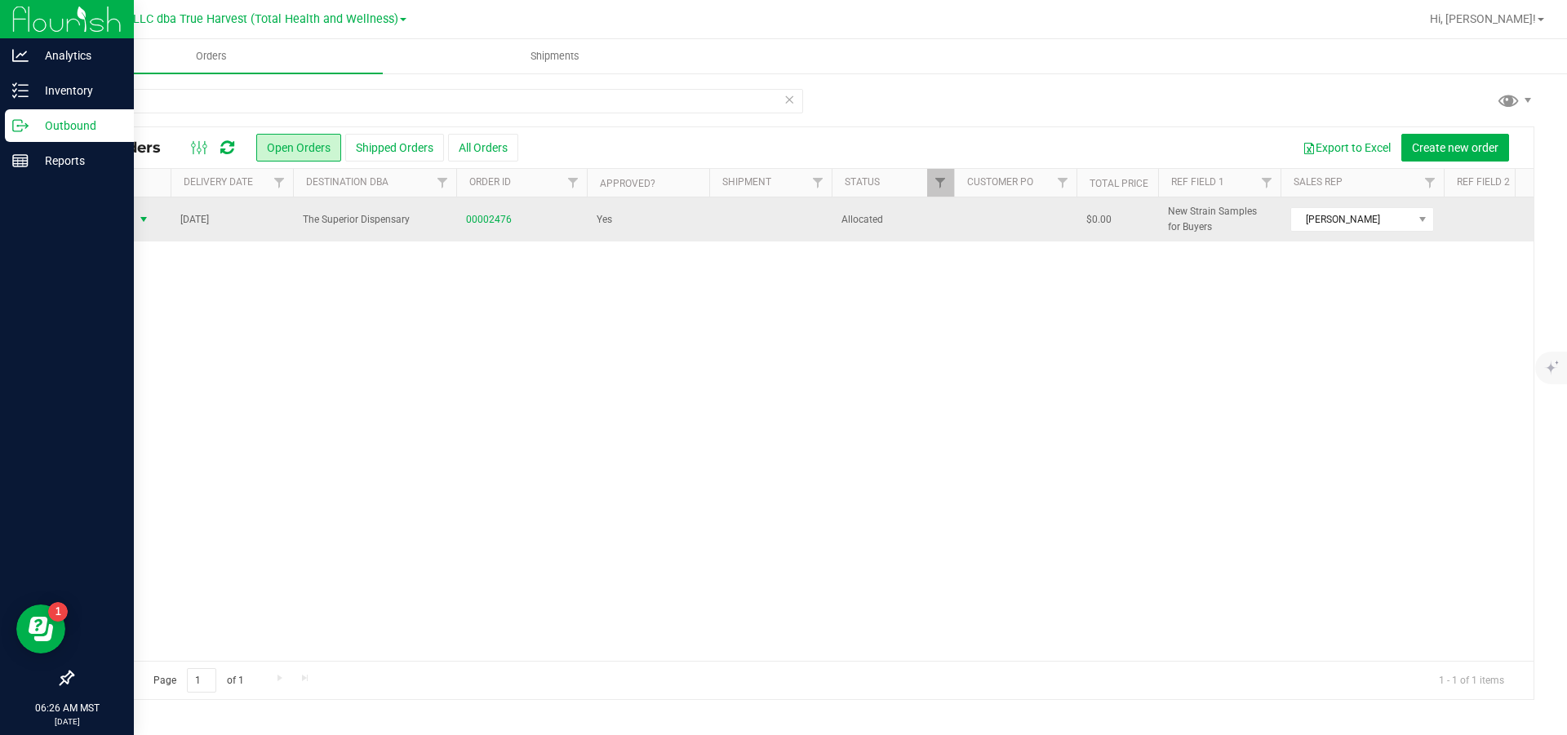
click at [140, 220] on span "select" at bounding box center [143, 219] width 13 height 13
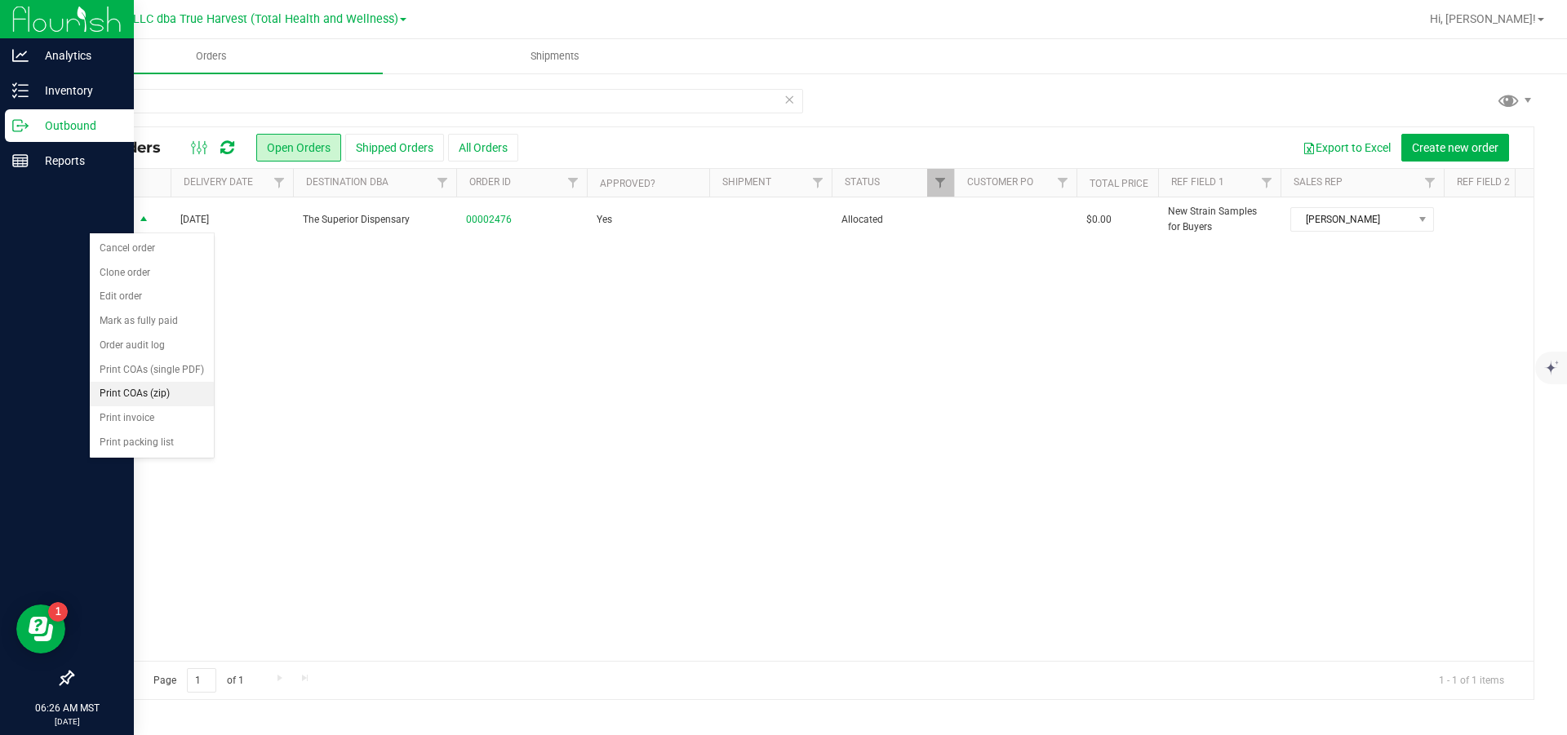
click at [116, 406] on li "Print COAs (zip)" at bounding box center [152, 394] width 124 height 24
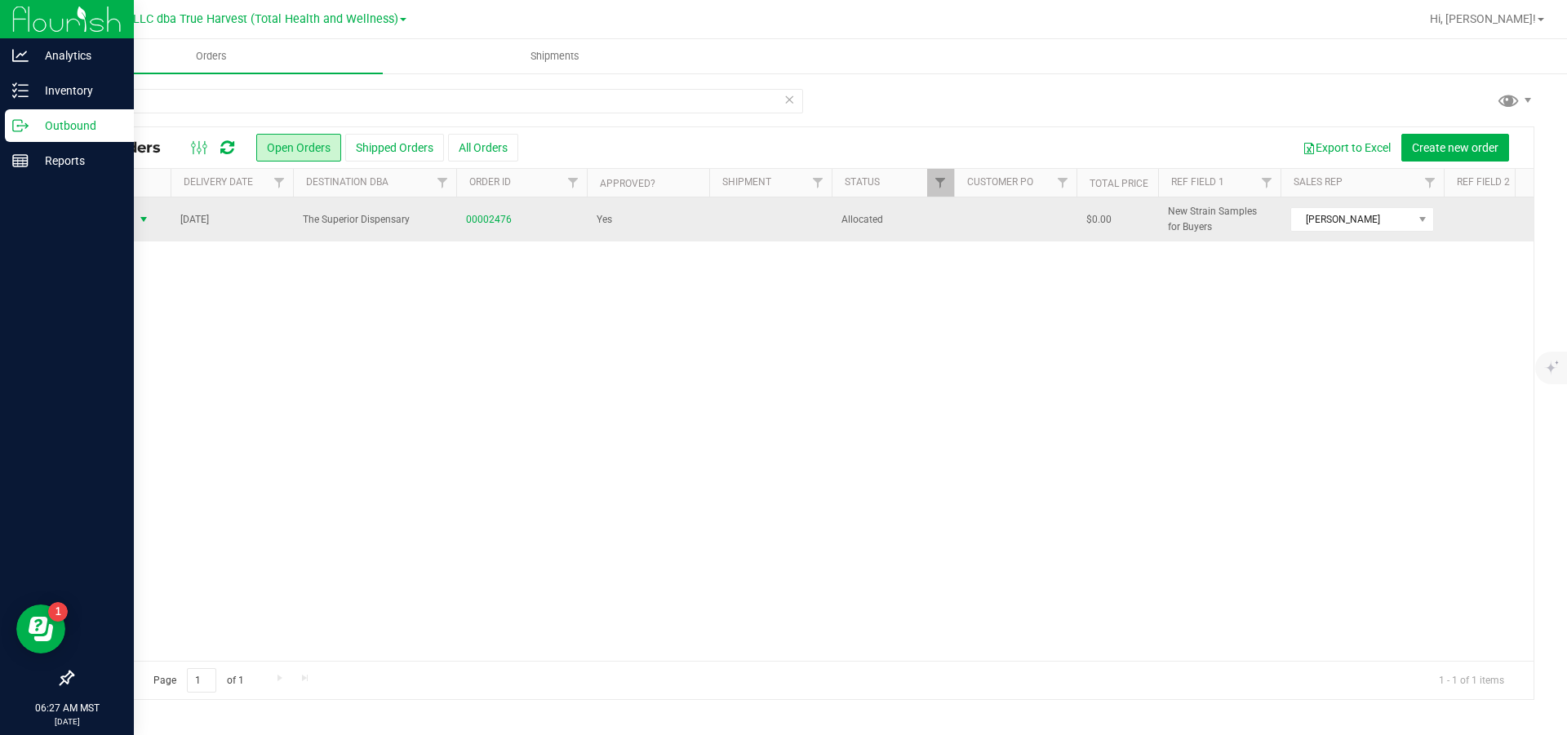
click at [141, 219] on span "select" at bounding box center [143, 219] width 13 height 13
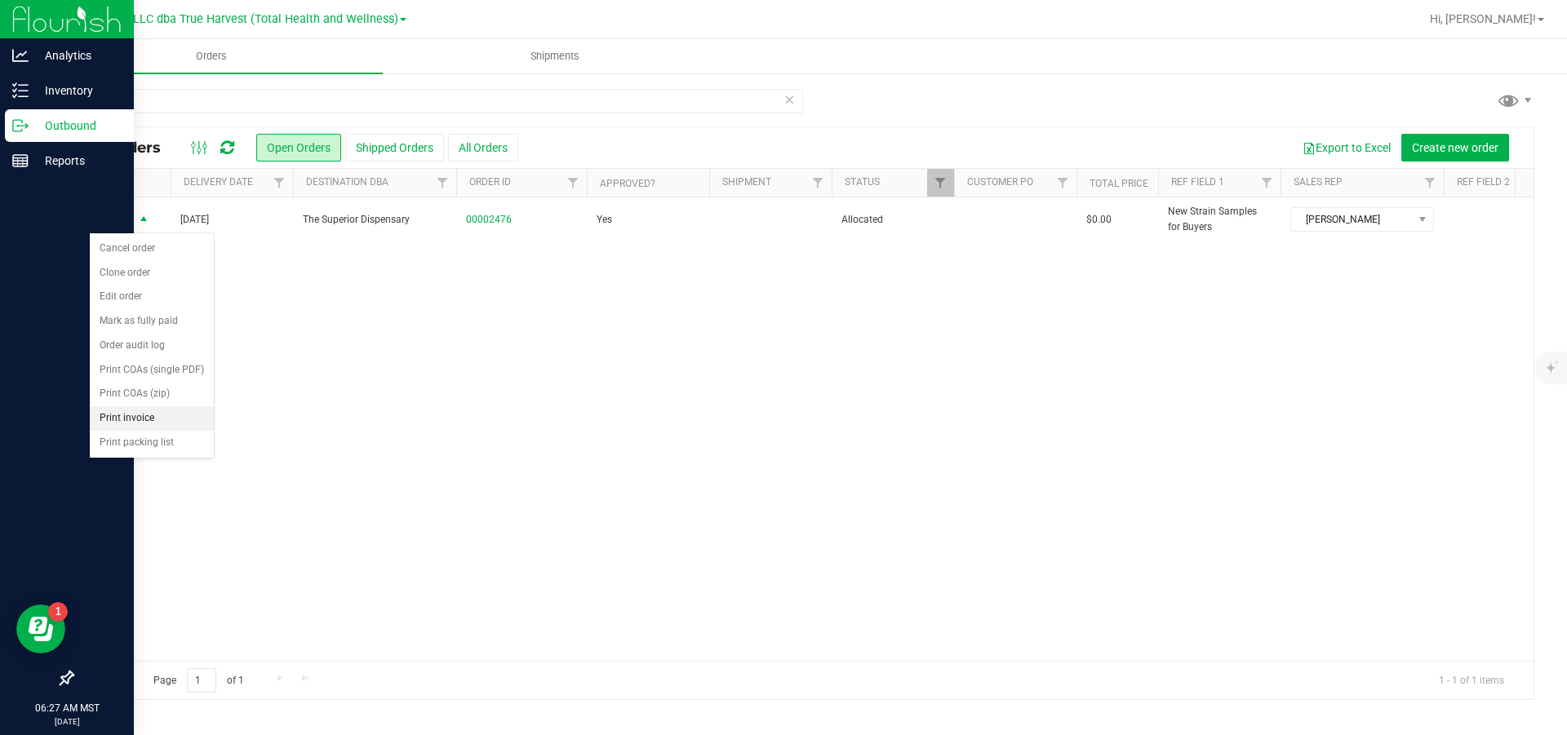
click at [118, 431] on li "Print invoice" at bounding box center [152, 418] width 124 height 24
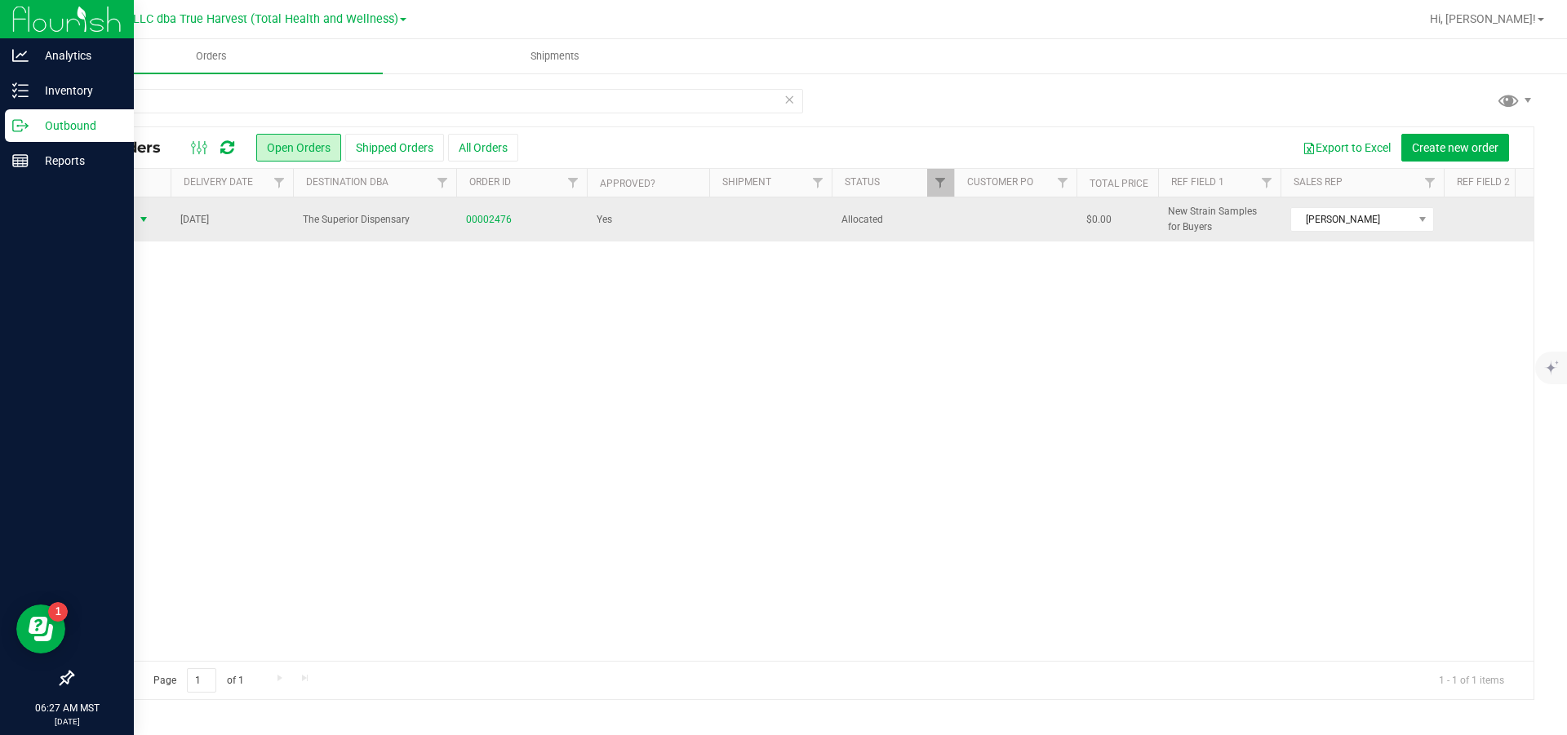
click at [146, 220] on span "select" at bounding box center [143, 219] width 13 height 13
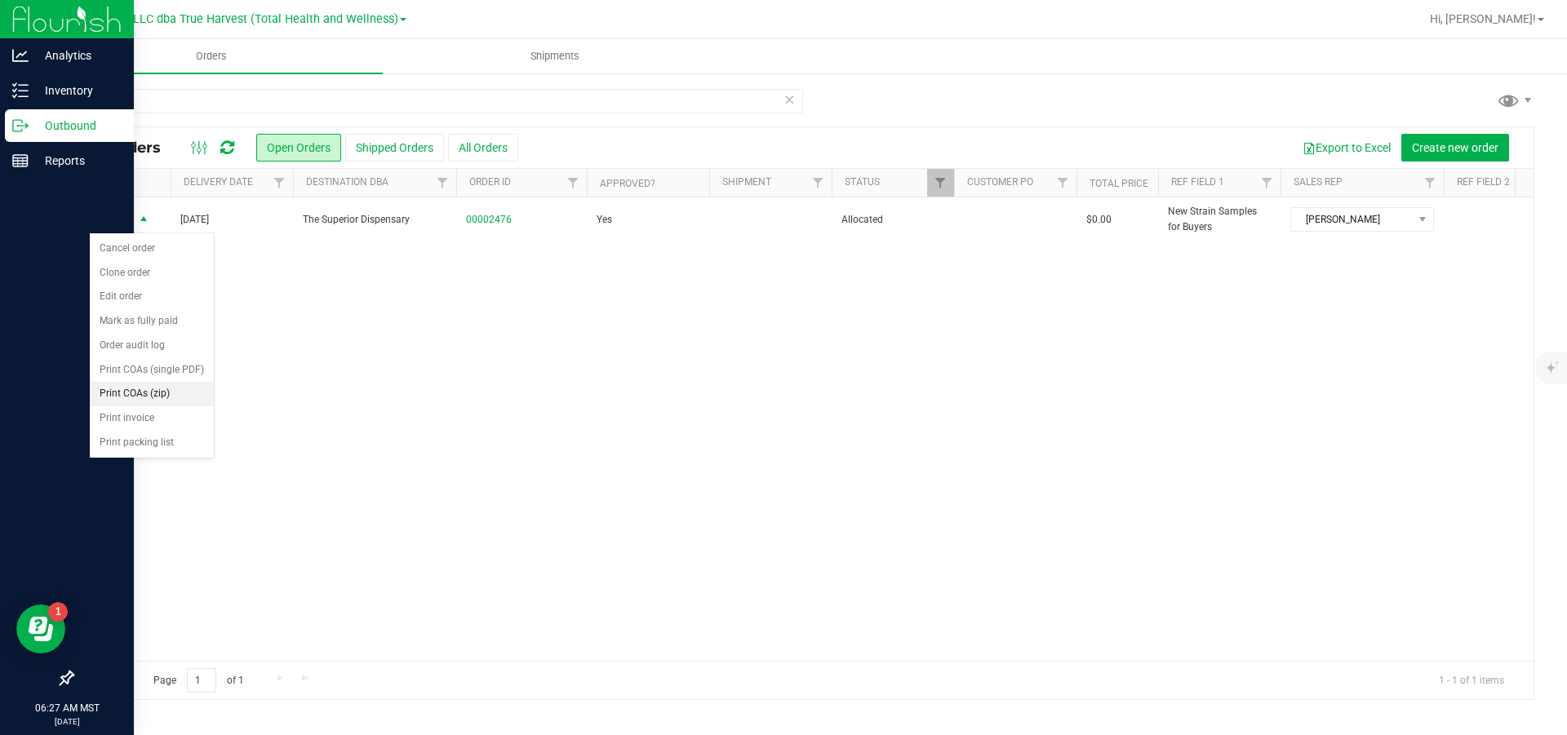
click at [166, 406] on li "Print COAs (zip)" at bounding box center [152, 394] width 124 height 24
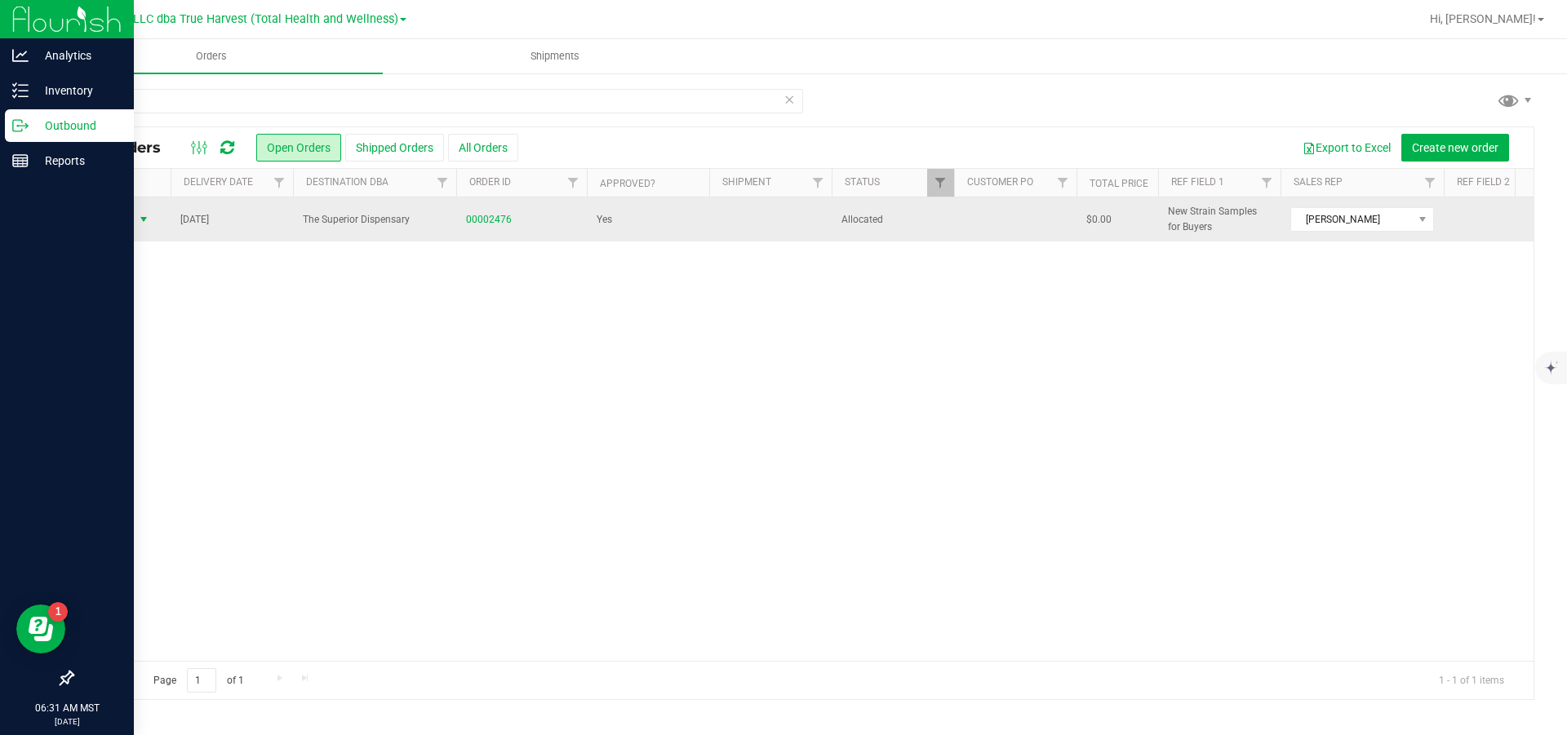
click at [141, 222] on span "select" at bounding box center [143, 219] width 13 height 13
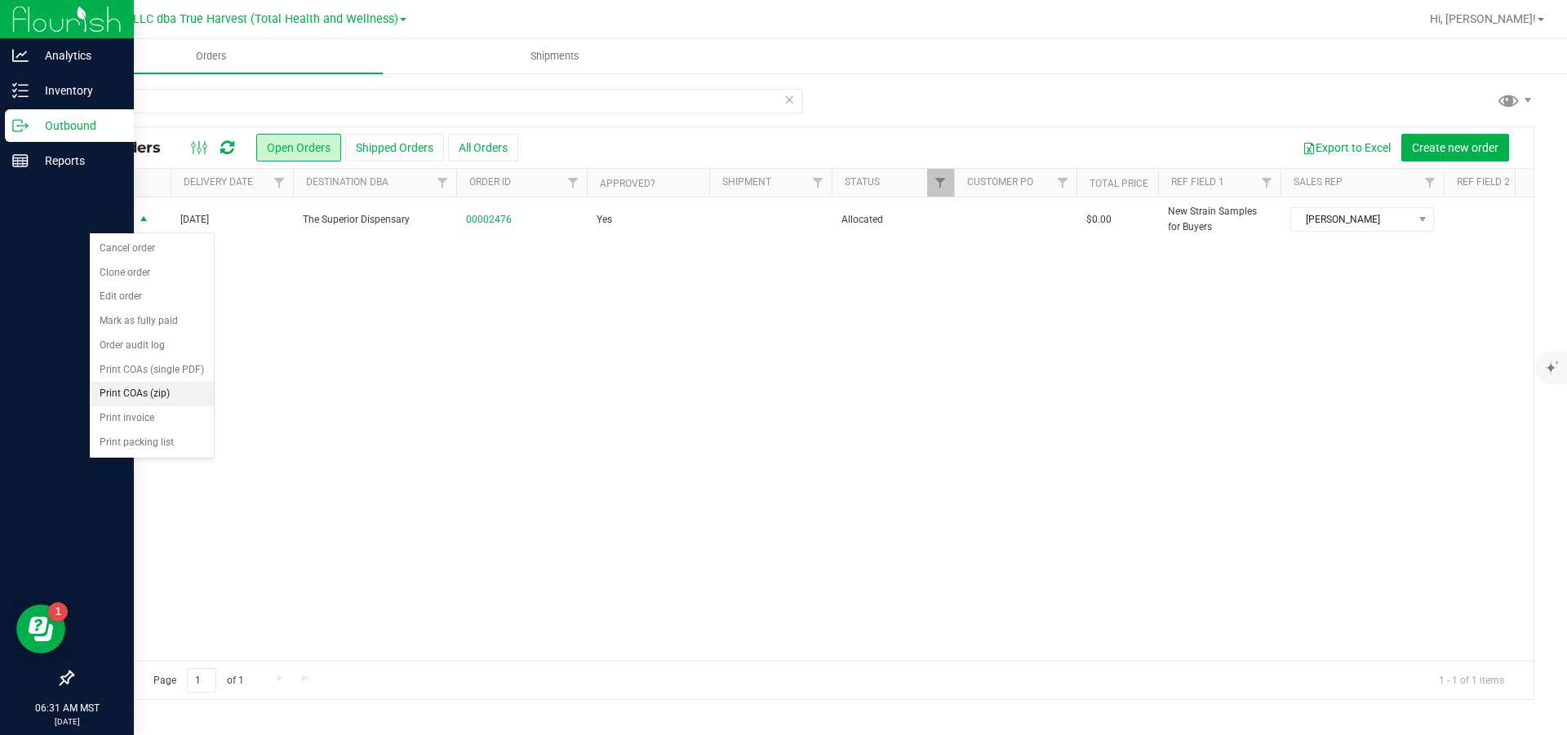
click at [165, 406] on li "Print COAs (zip)" at bounding box center [152, 394] width 124 height 24
